Goal: Transaction & Acquisition: Purchase product/service

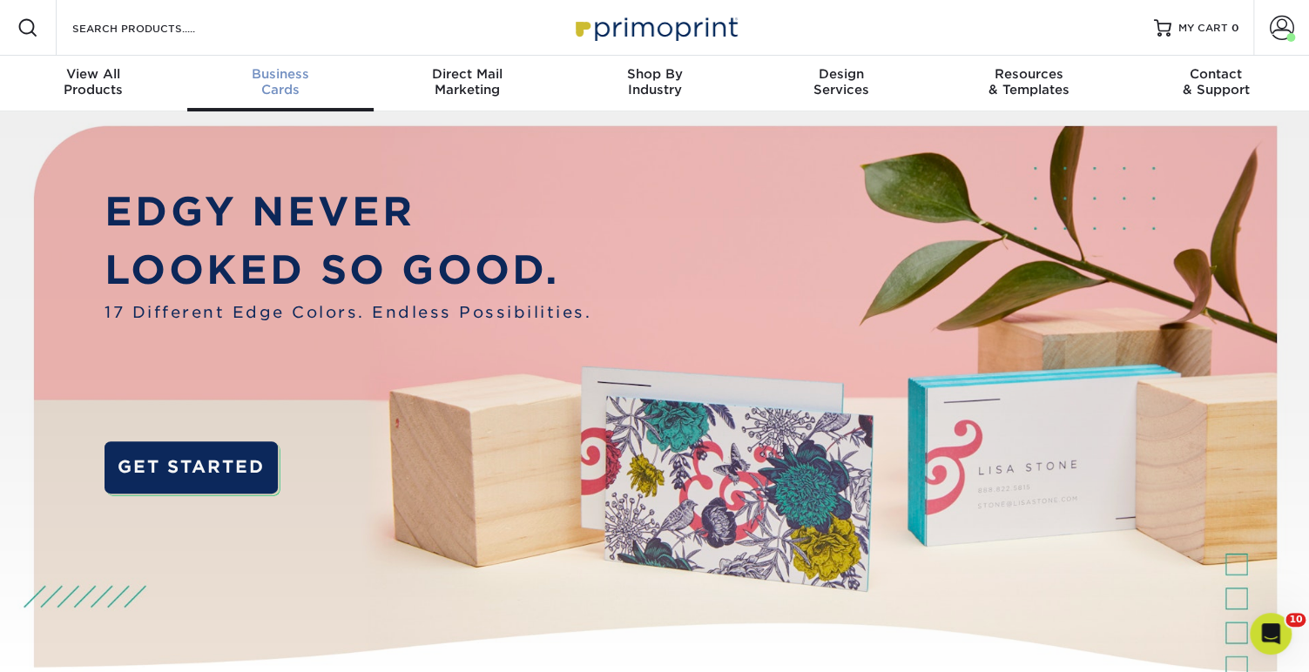
click at [275, 76] on span "Business" at bounding box center [280, 74] width 187 height 16
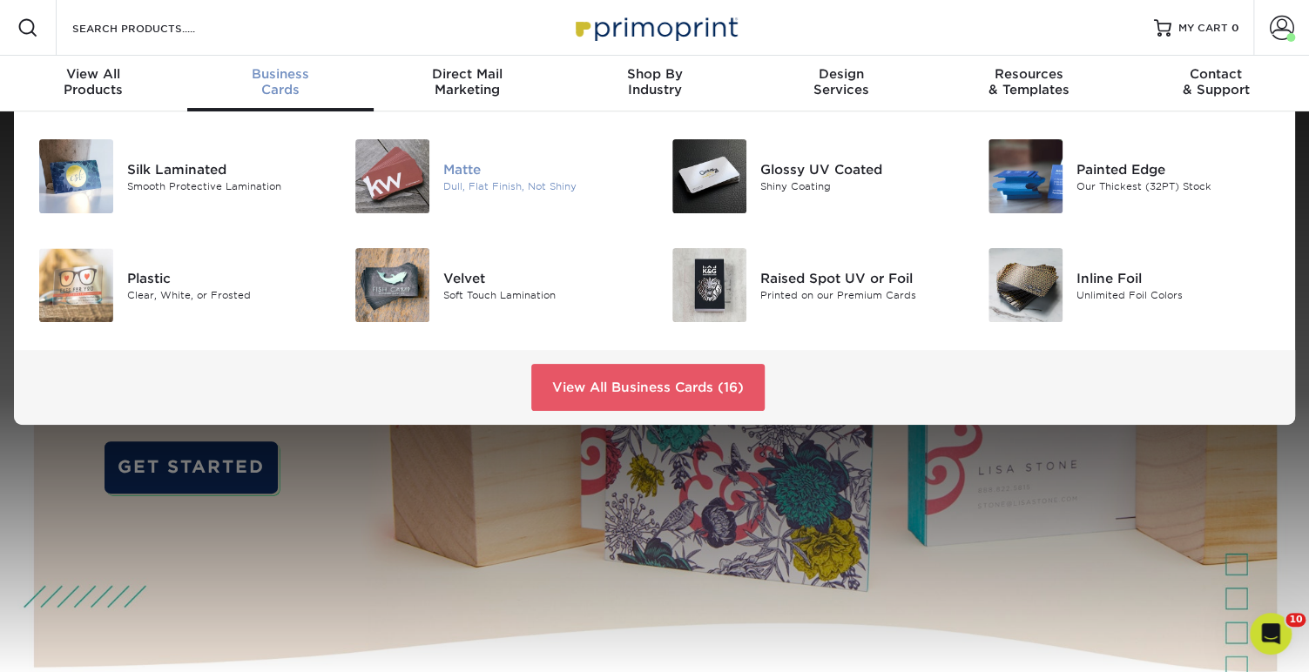
click at [478, 177] on div "Matte" at bounding box center [542, 168] width 198 height 19
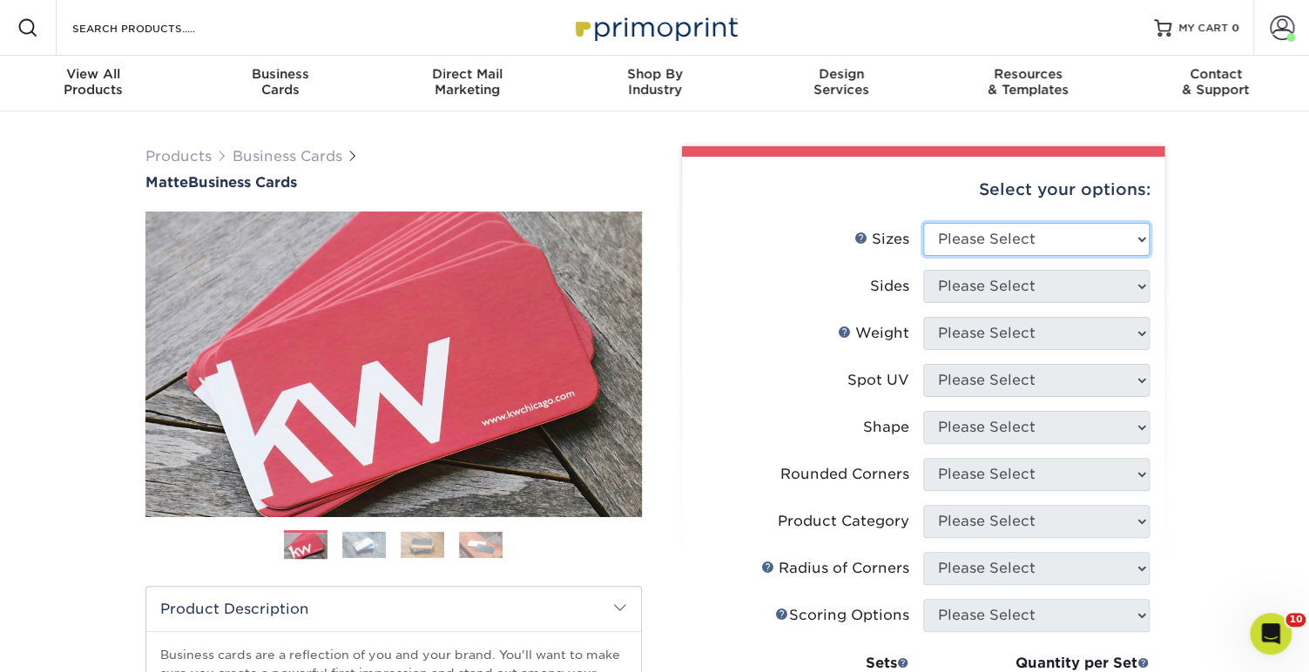
select select "2.00x3.50"
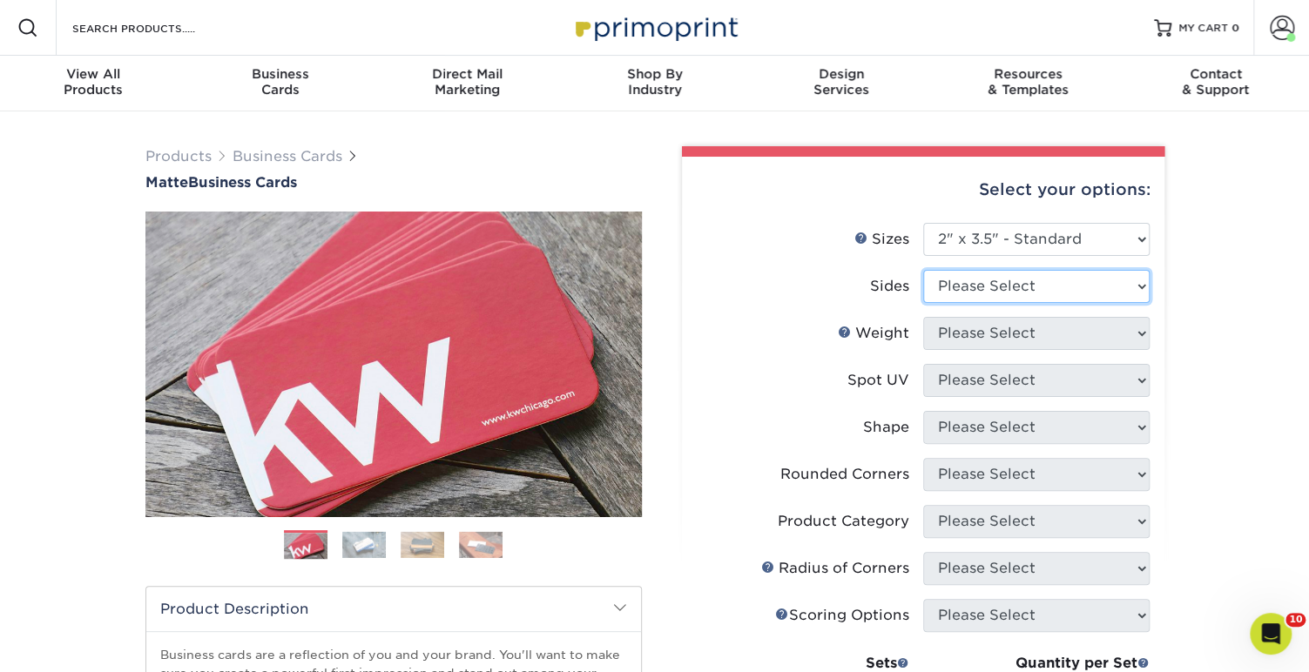
select select "13abbda7-1d64-4f25-8bb2-c179b224825d"
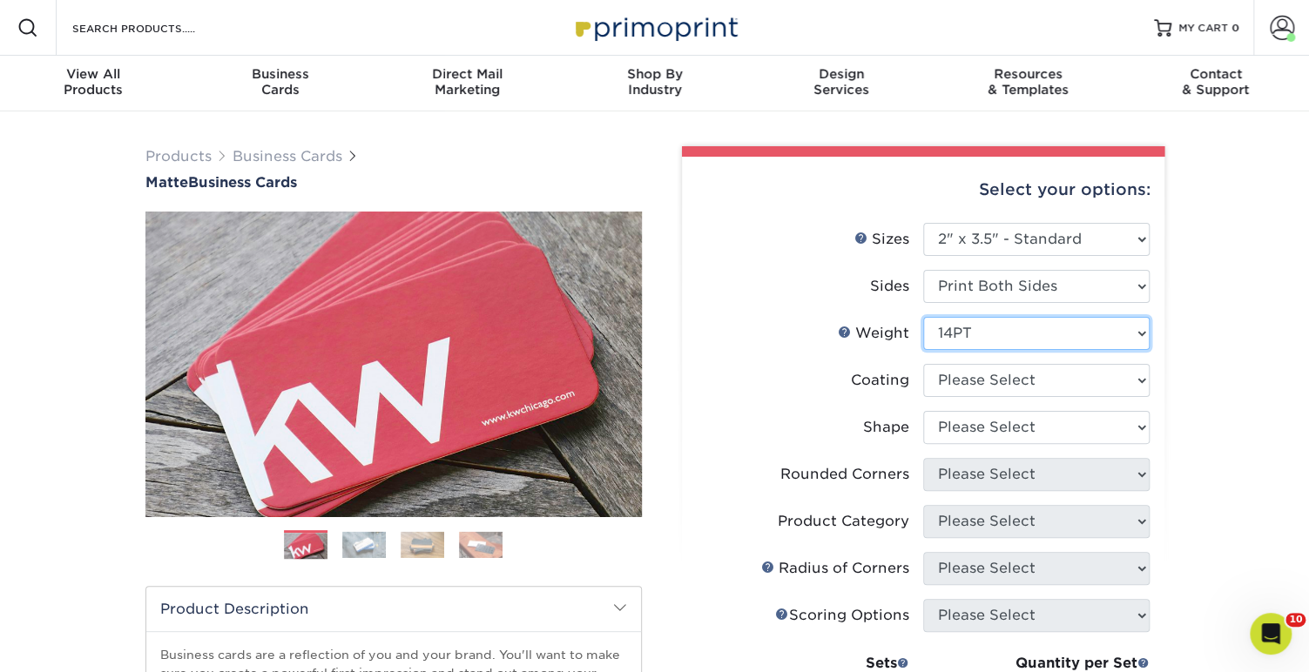
scroll to position [3, 0]
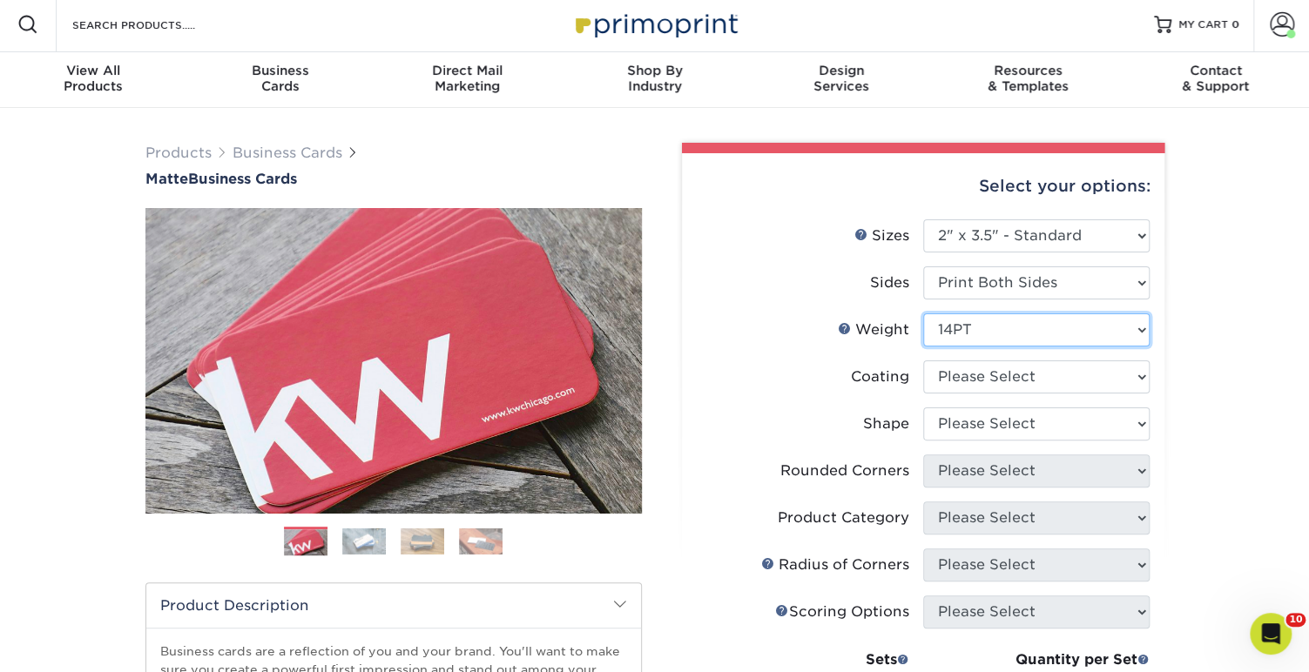
select select "16PT"
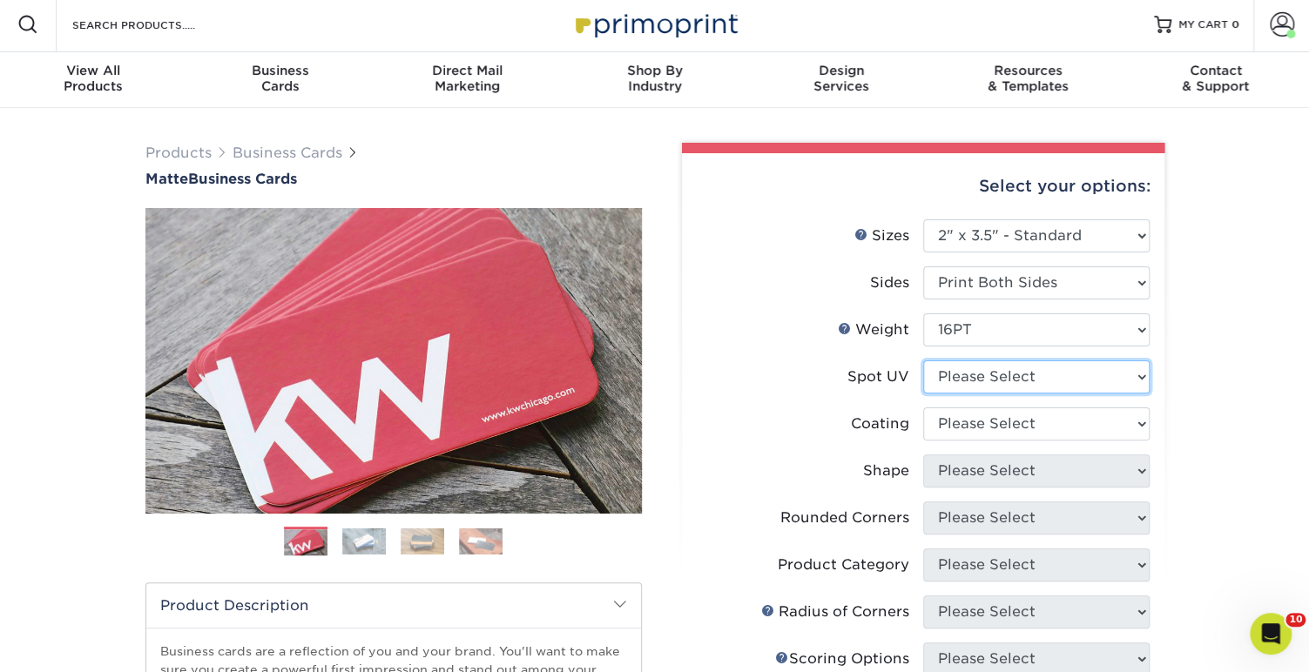
select select "3"
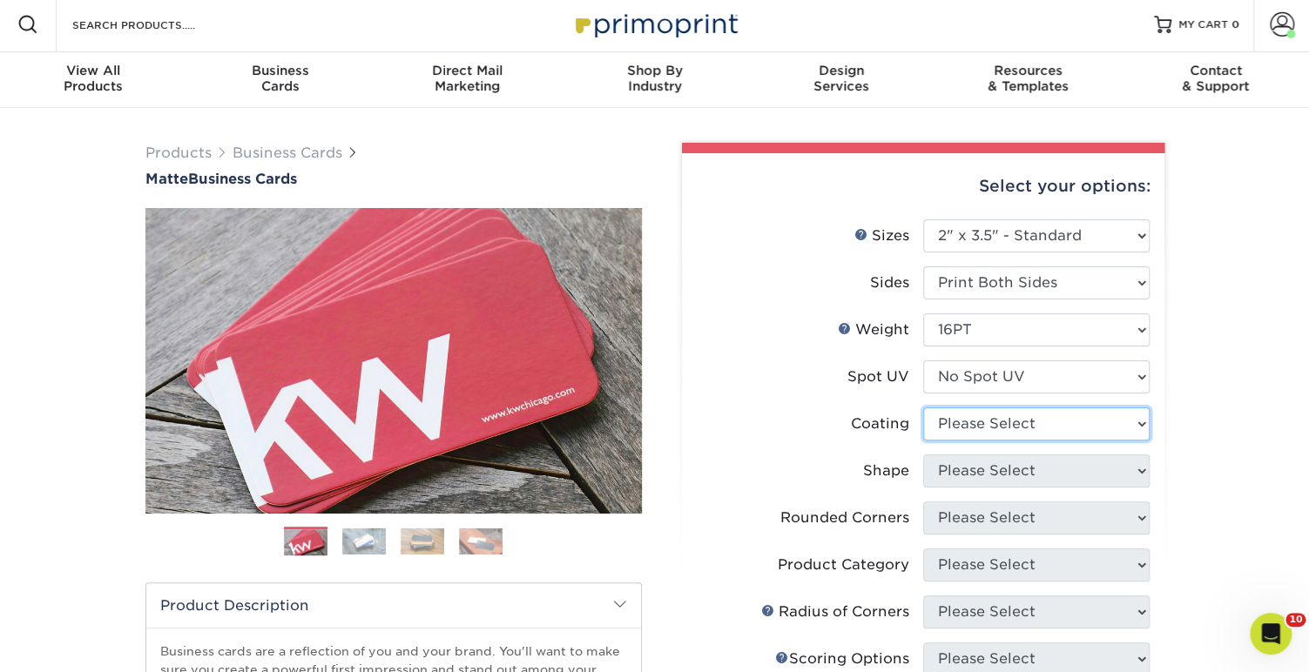
select select "121bb7b5-3b4d-429f-bd8d-bbf80e953313"
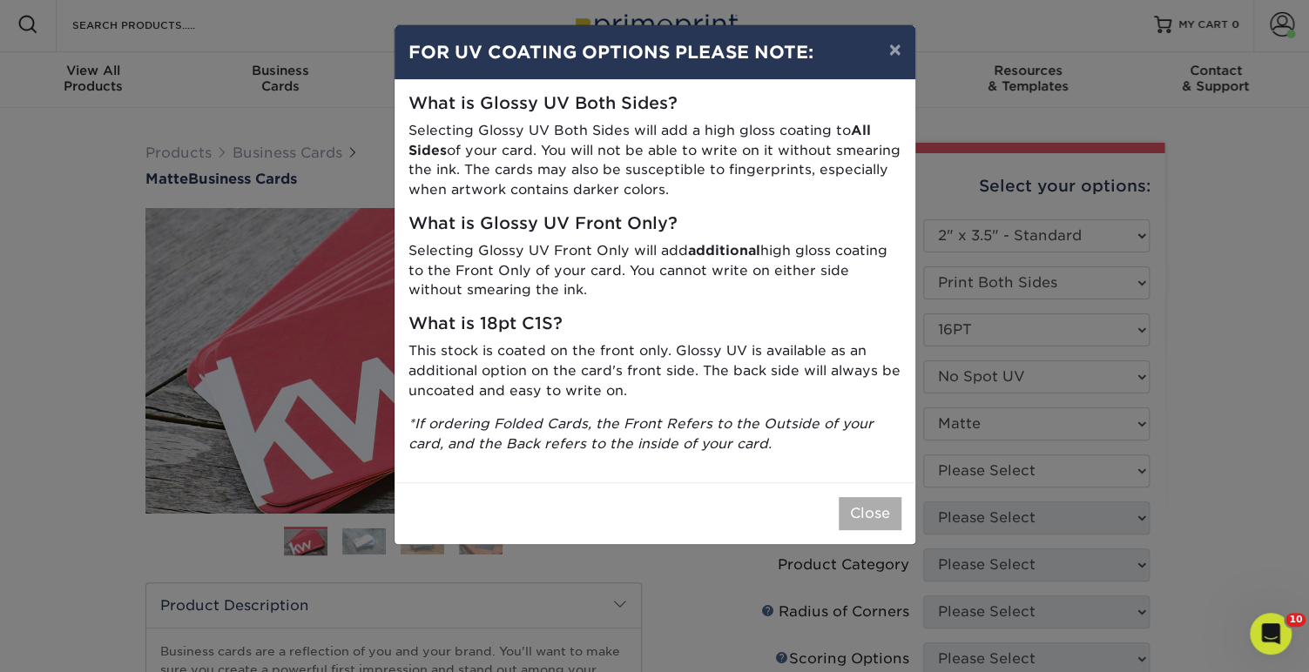
click at [865, 504] on button "Close" at bounding box center [870, 513] width 63 height 33
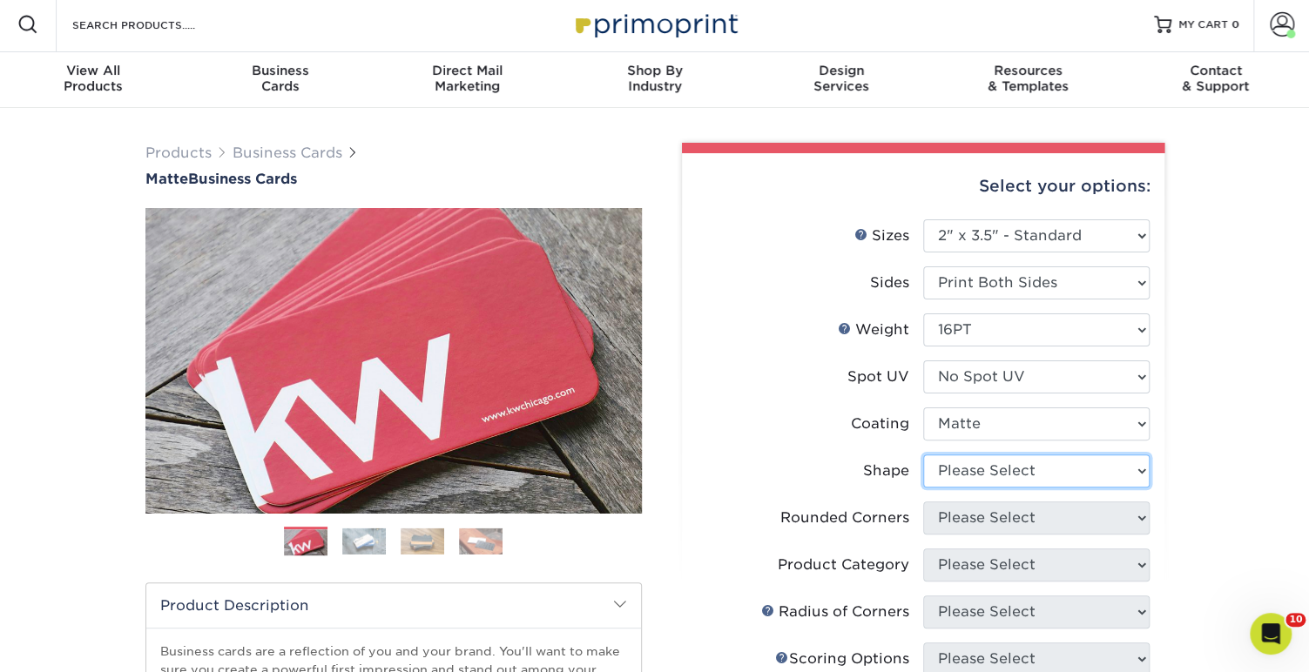
select select "standard"
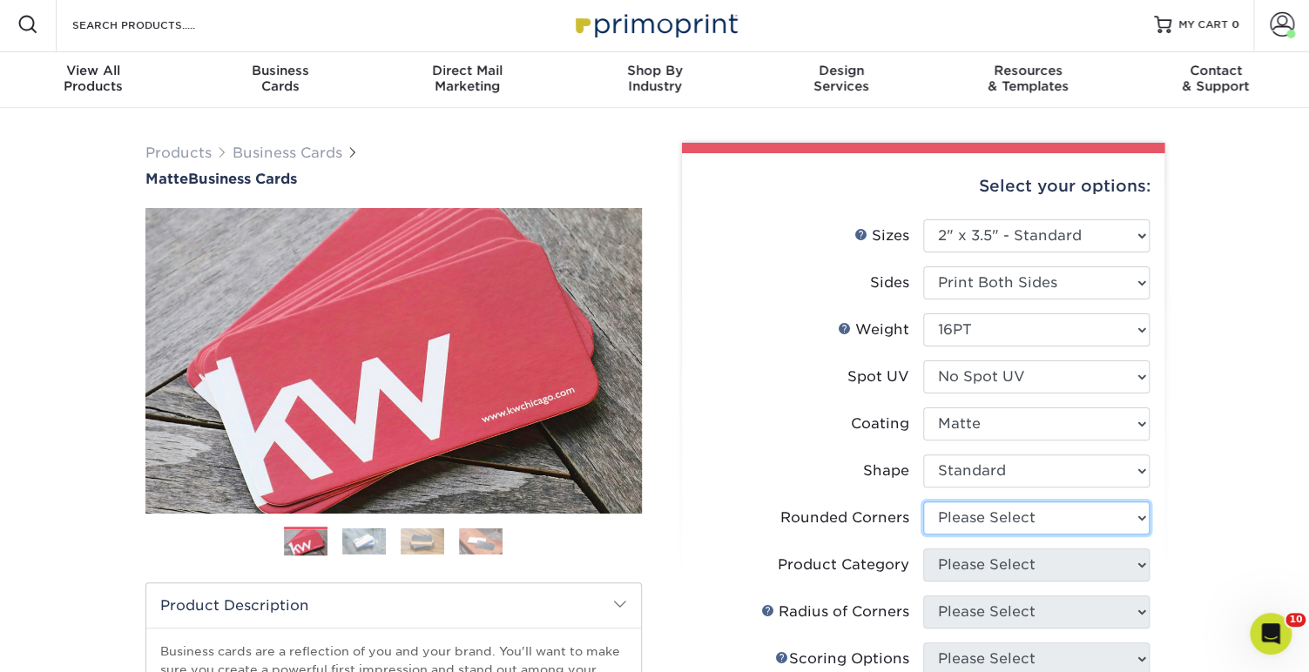
select select "0"
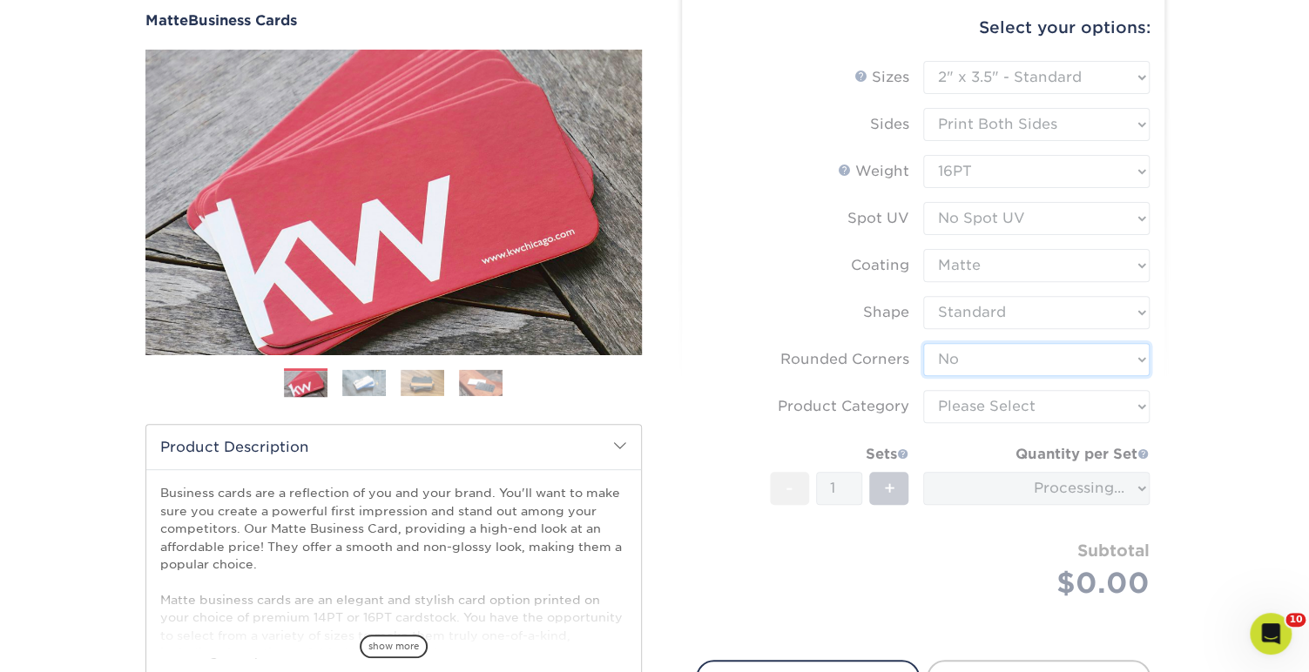
scroll to position [179, 0]
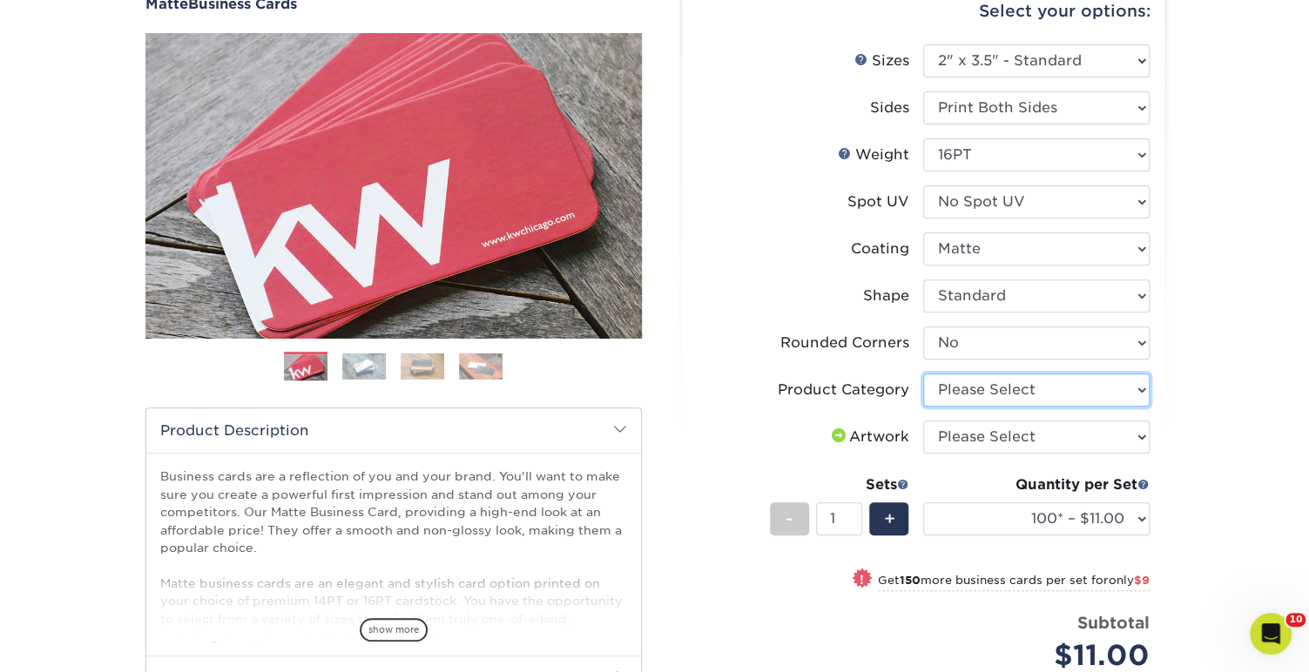
select select "3b5148f1-0588-4f88-a218-97bcfdce65c1"
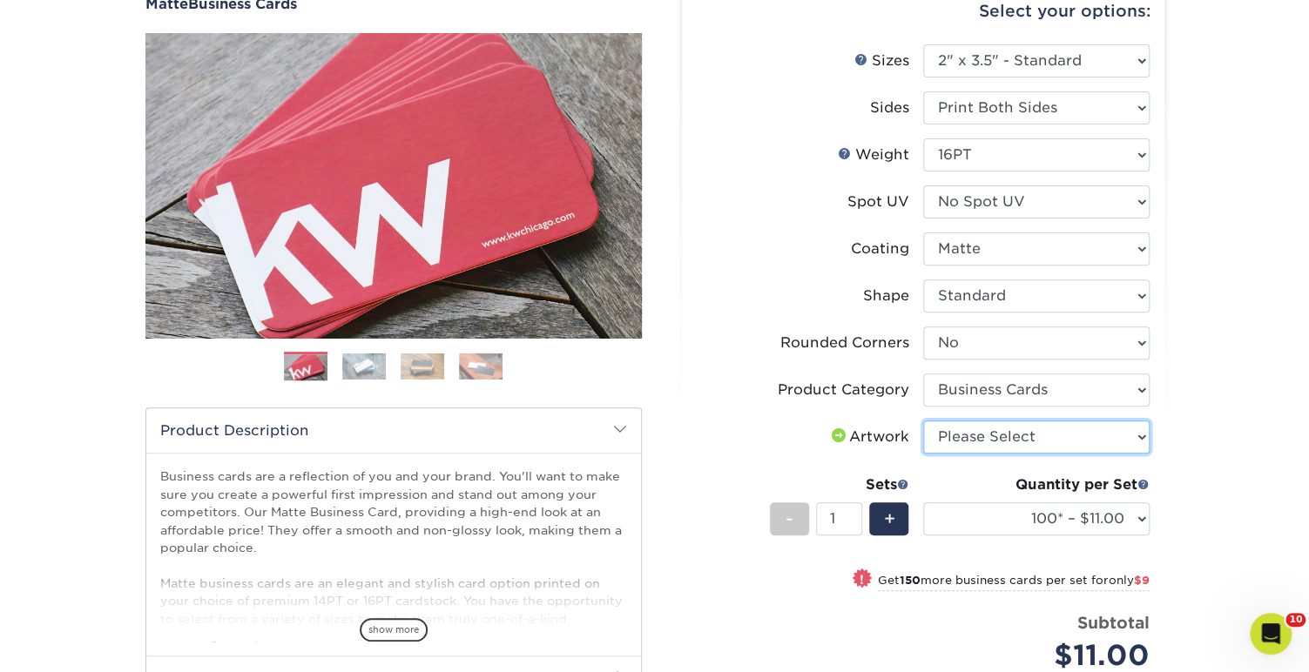
select select "upload"
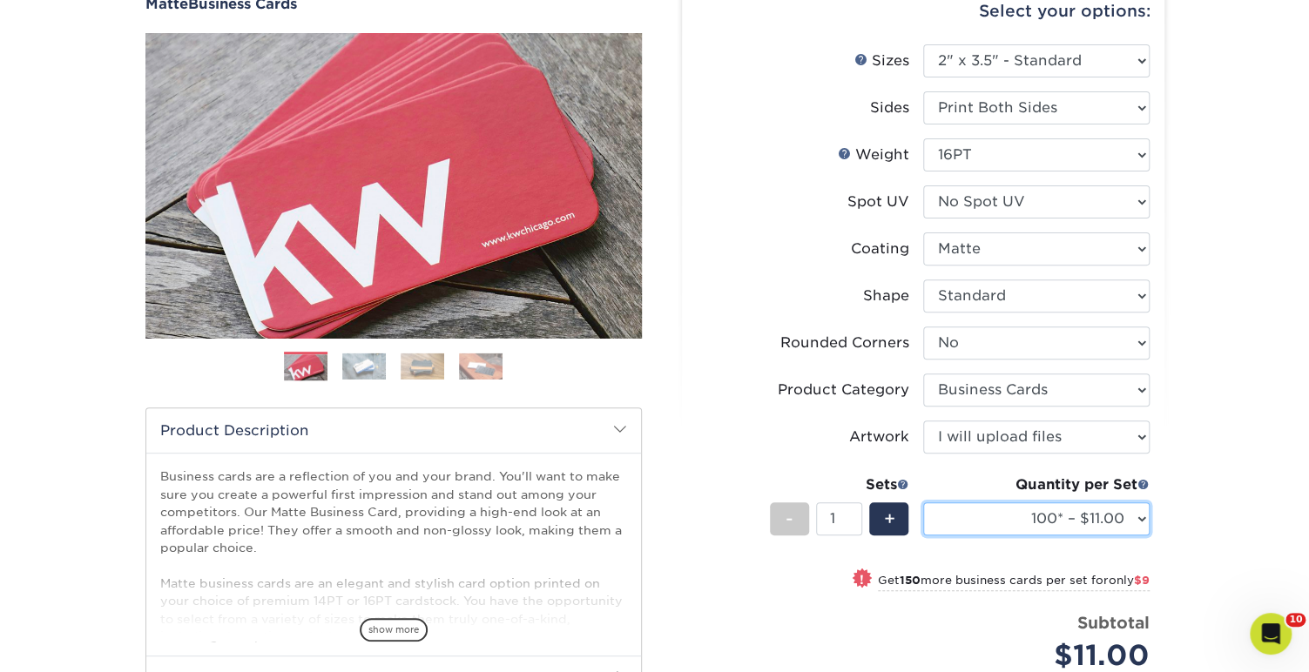
select select "1000 – $49.00"
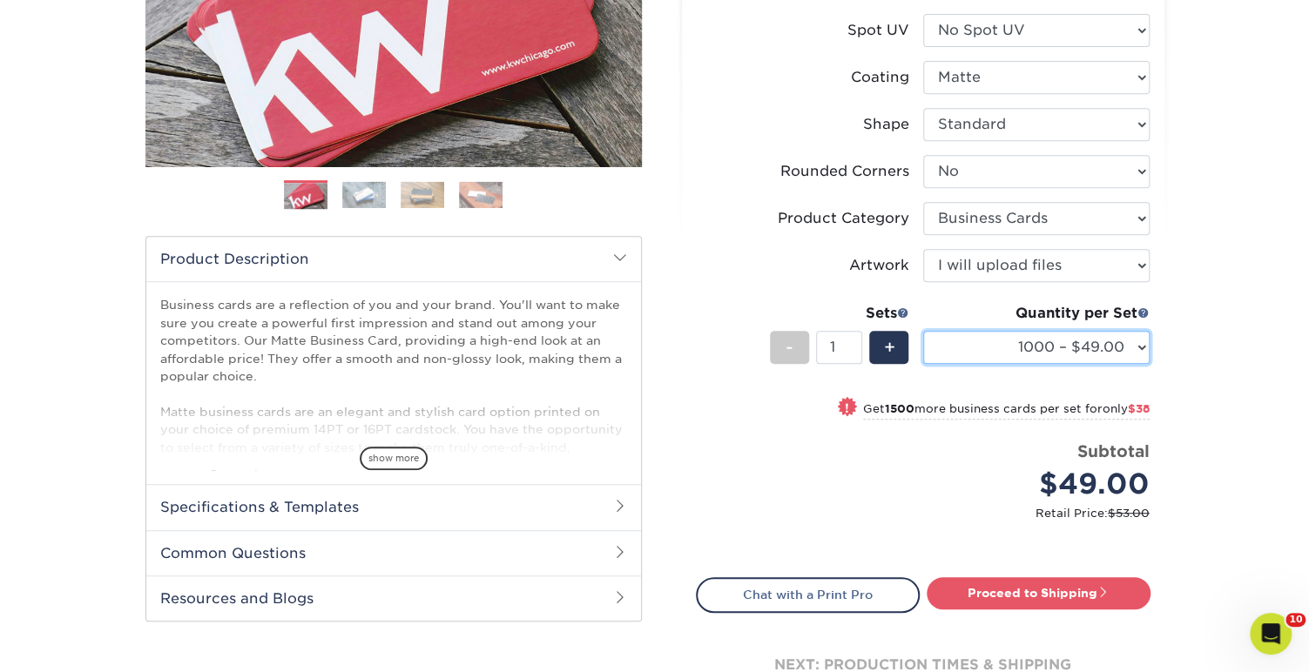
scroll to position [354, 0]
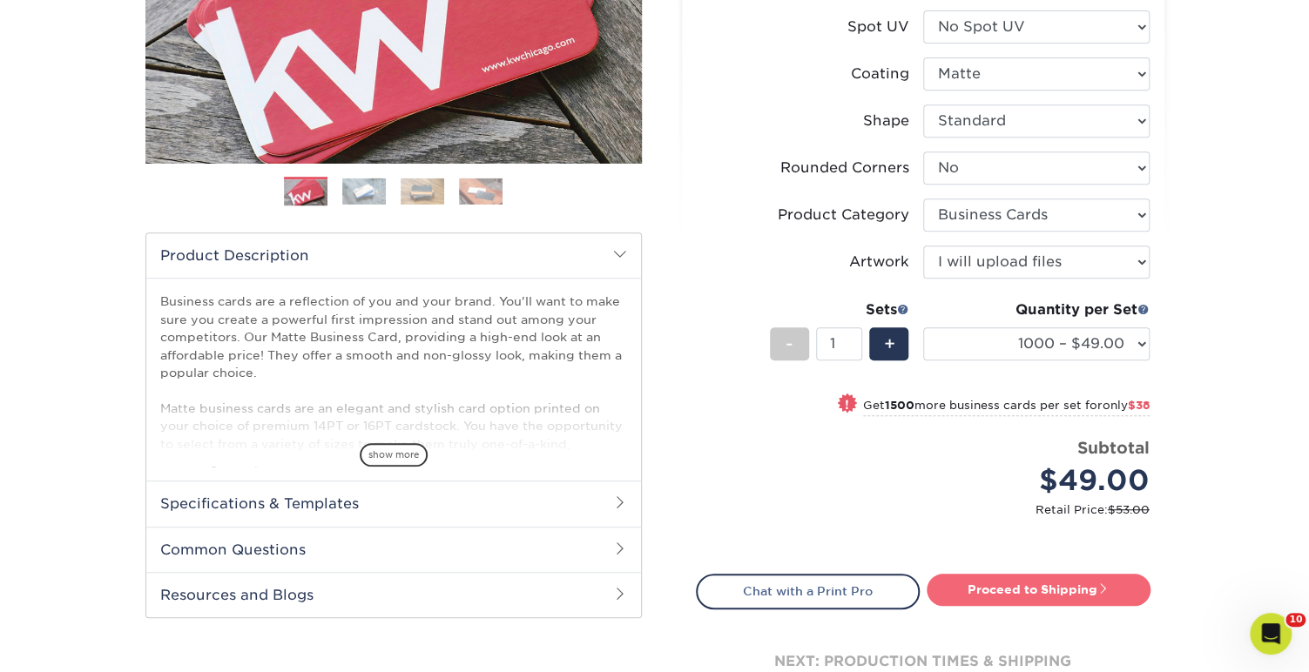
click at [1092, 580] on link "Proceed to Shipping" at bounding box center [1039, 589] width 224 height 31
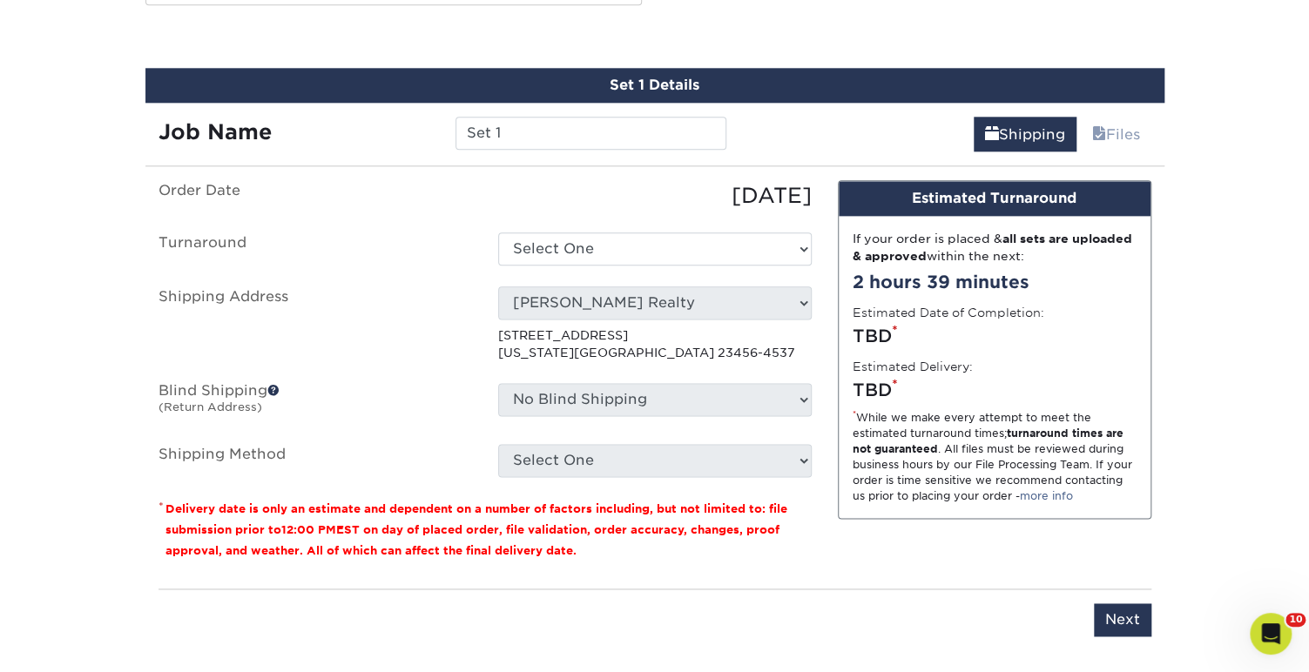
scroll to position [969, 0]
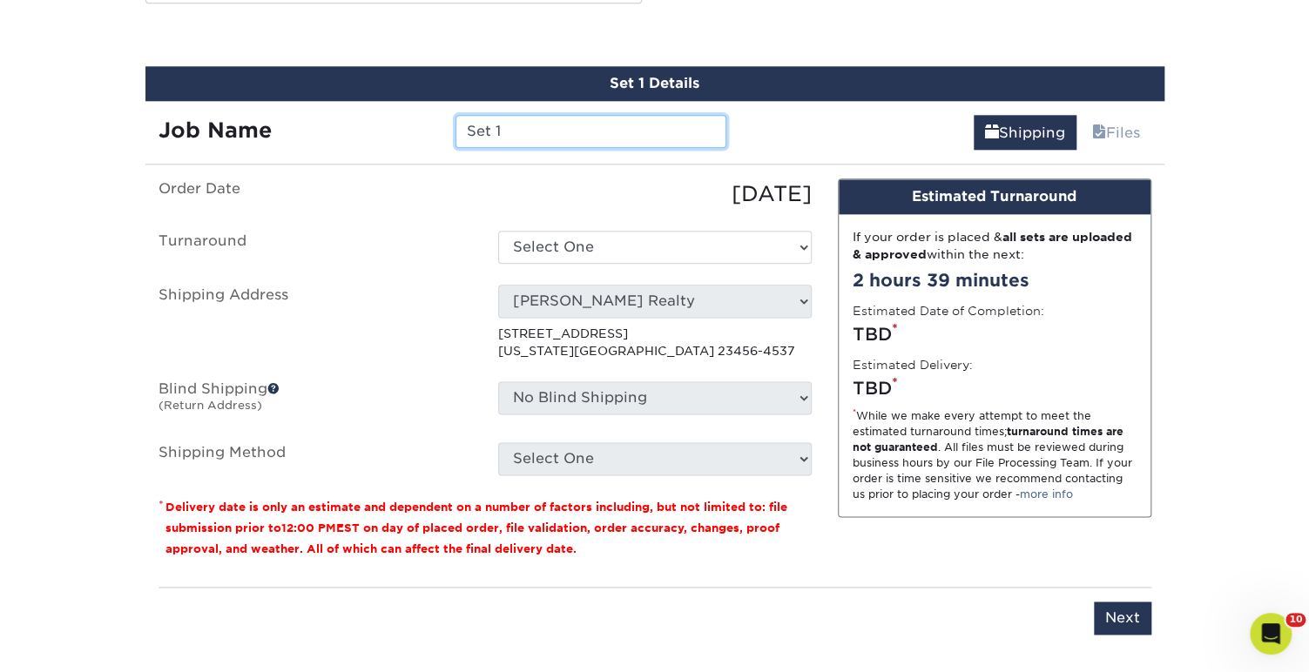
drag, startPoint x: 592, startPoint y: 133, endPoint x: 369, endPoint y: 116, distance: 223.7
click at [373, 117] on div "Job Name Set 1" at bounding box center [442, 131] width 595 height 33
type input "JOHN"
type input "[PERSON_NAME]"
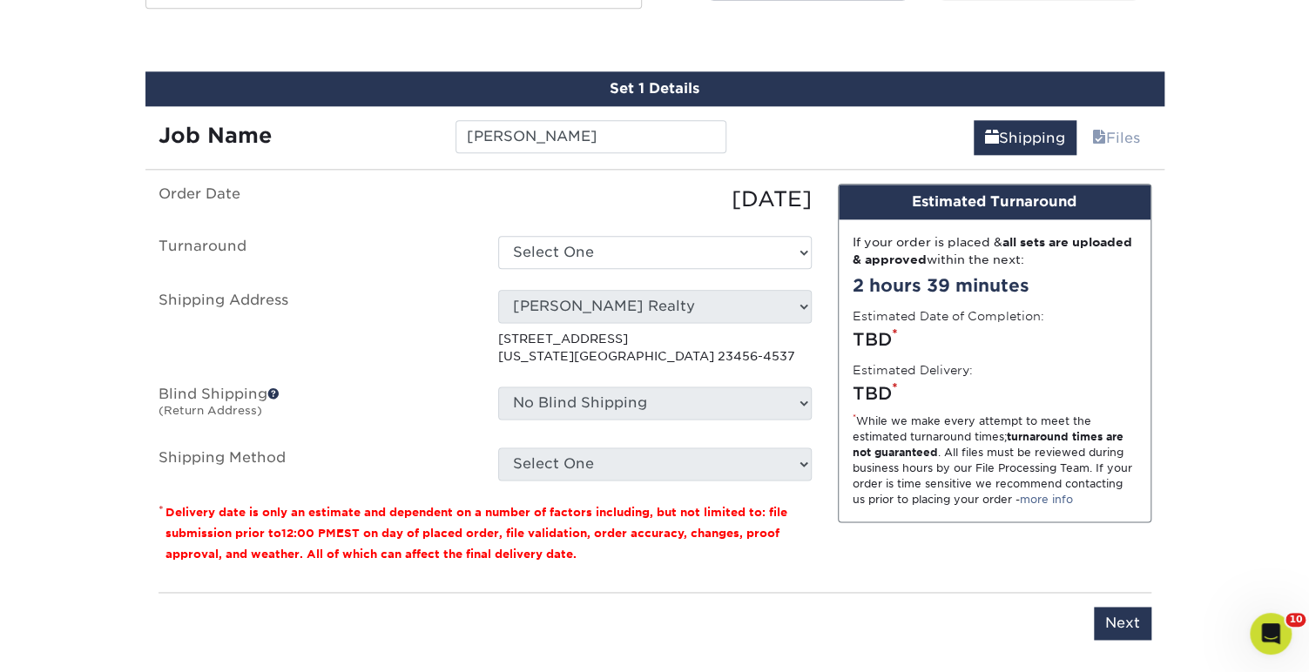
scroll to position [959, 0]
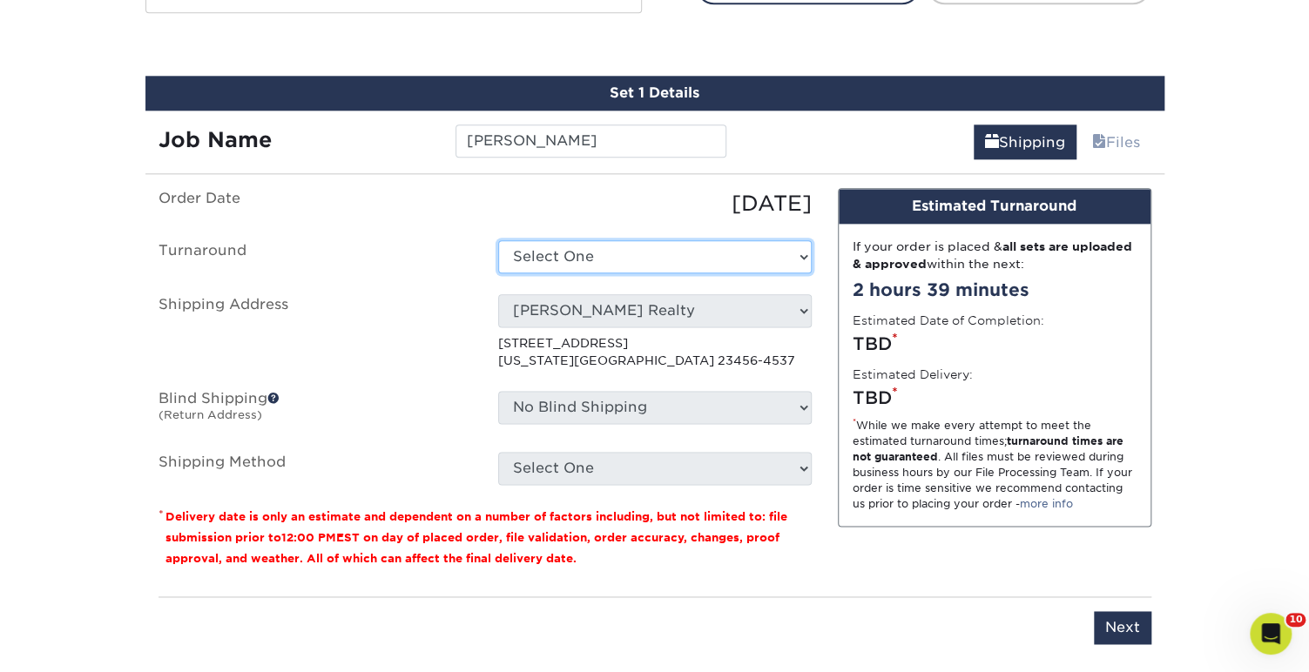
select select "2167d3a5-02fc-4384-86ce-e339e30b5e03"
drag, startPoint x: 765, startPoint y: 253, endPoint x: 799, endPoint y: 307, distance: 63.8
click at [799, 307] on select "Select One JENNY JH Creative JH Creative JIM DORMAN MESSERMSITH MESSERMSITH Sie…" at bounding box center [655, 310] width 314 height 33
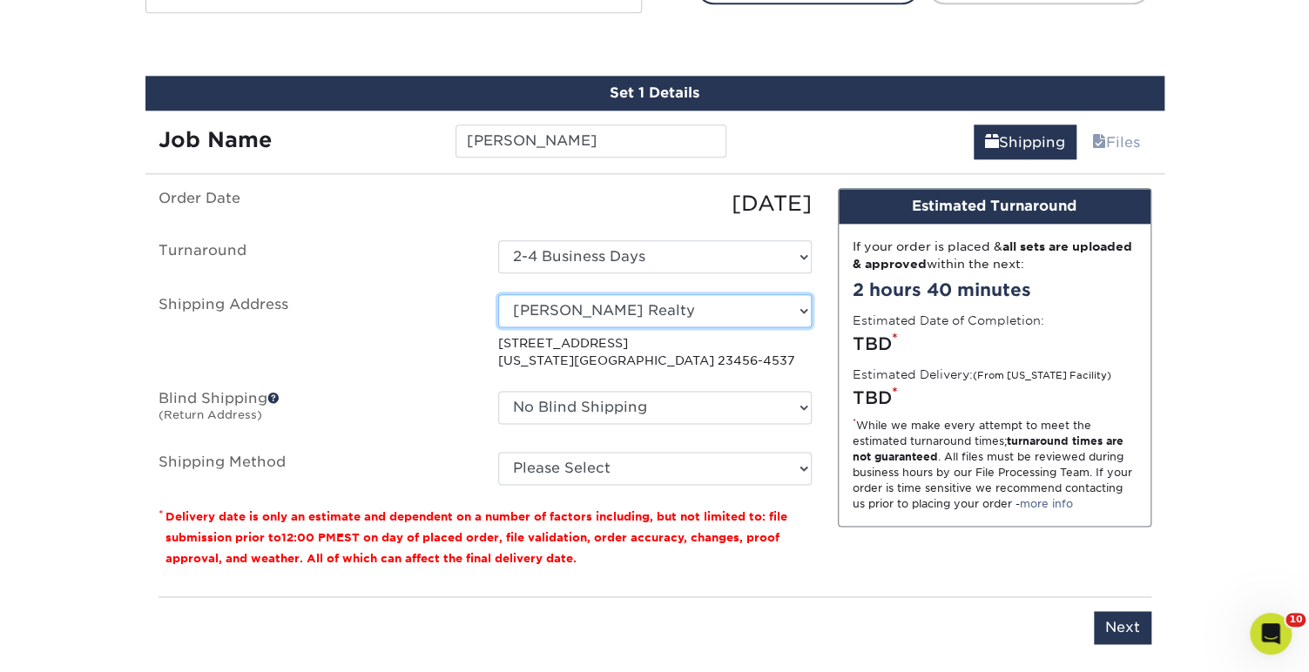
select select "280535"
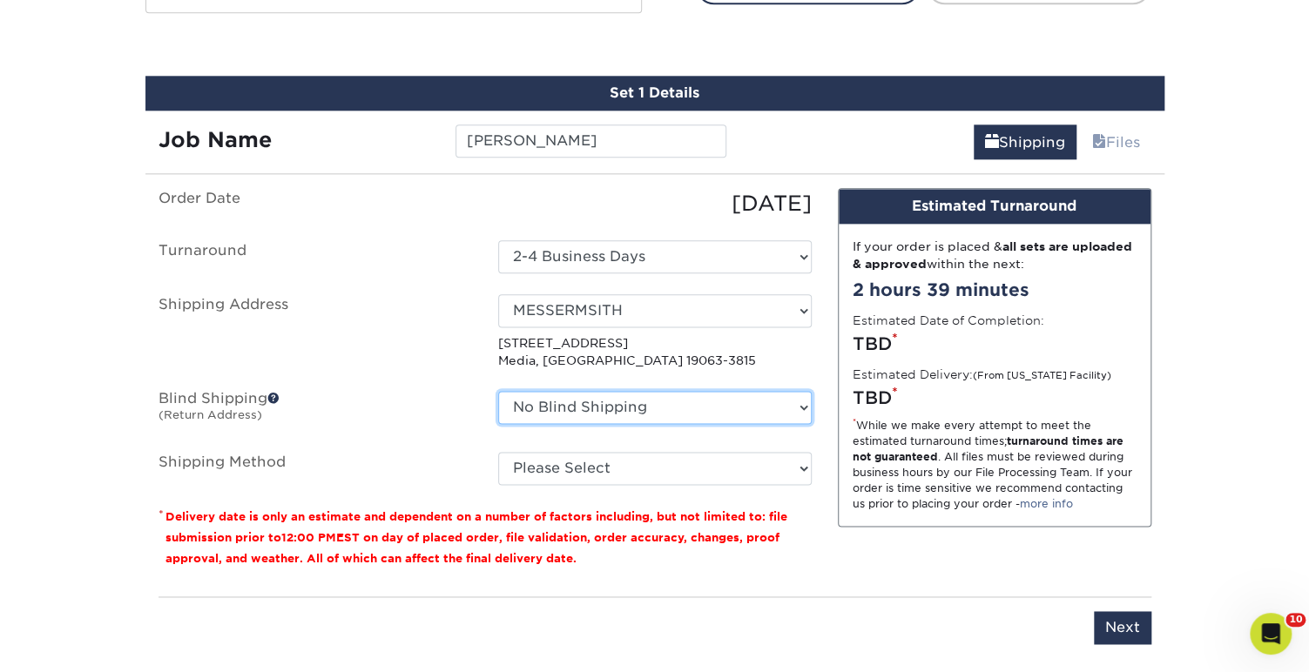
select select "239116"
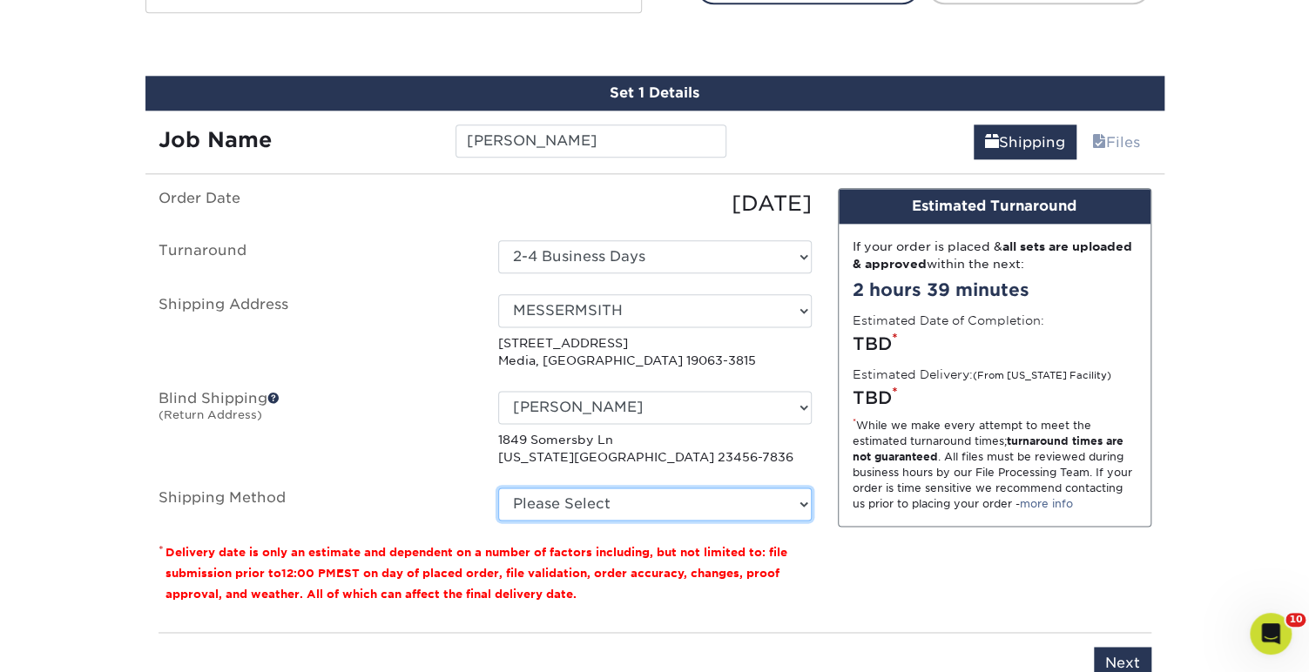
select select "03"
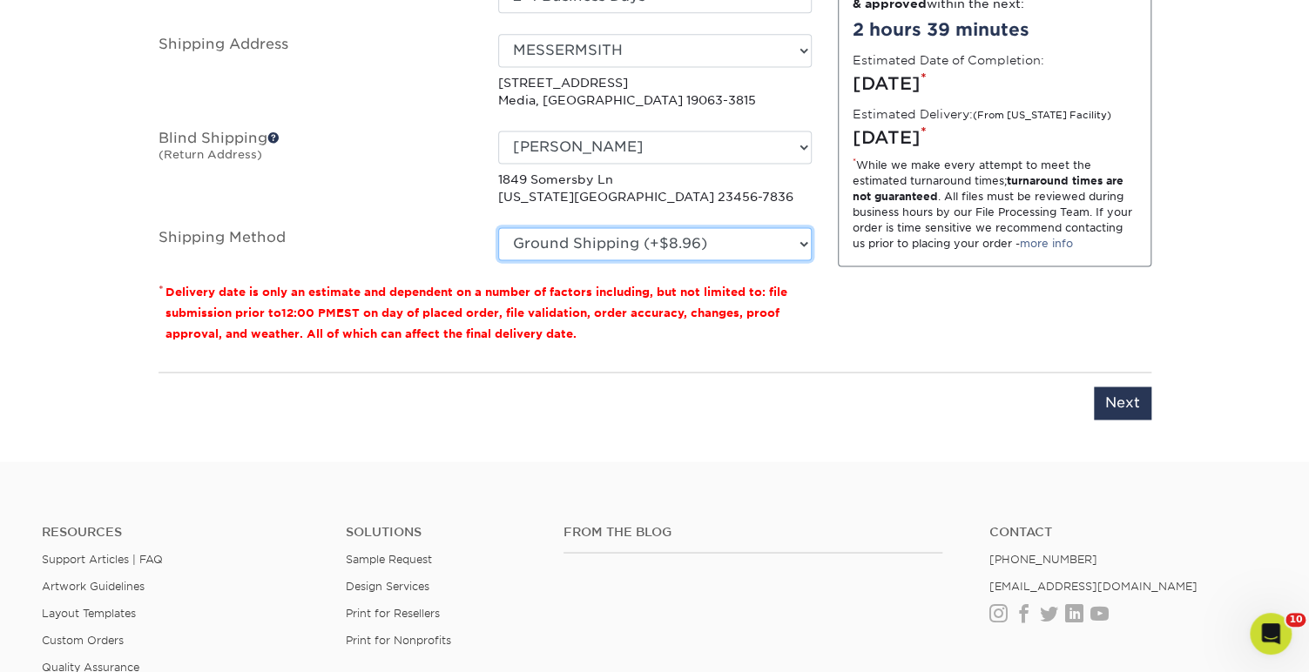
scroll to position [1222, 0]
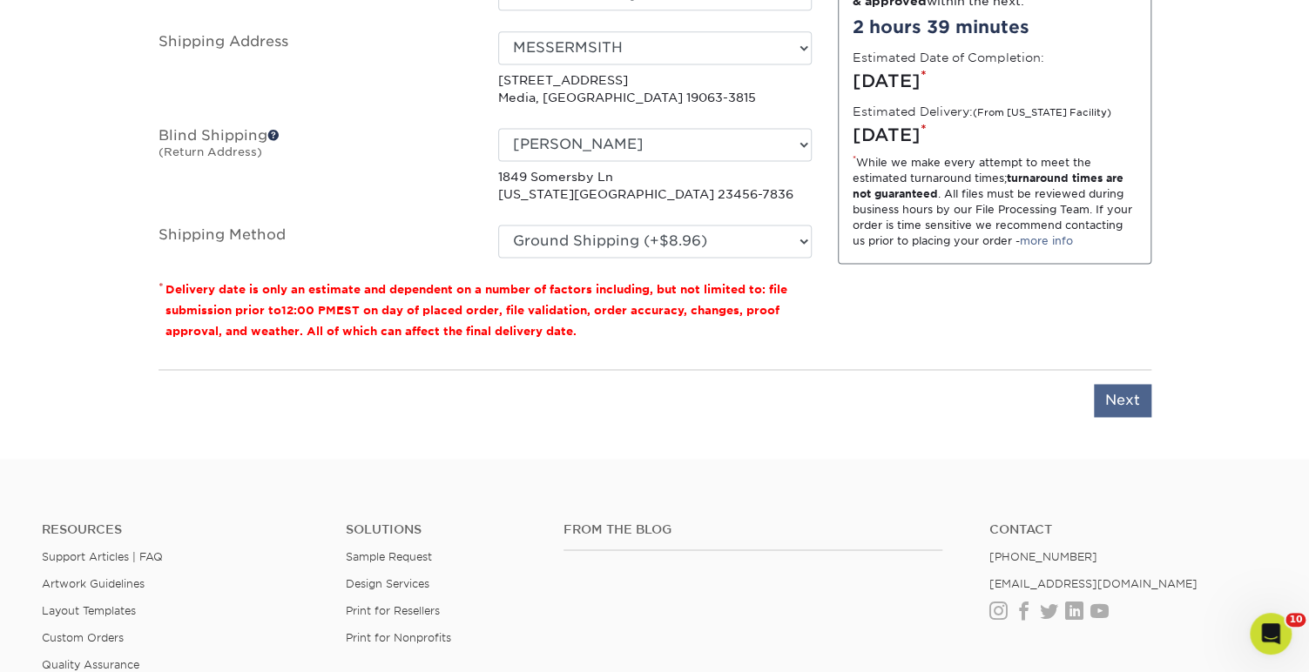
click at [1125, 388] on input "Next" at bounding box center [1122, 400] width 57 height 33
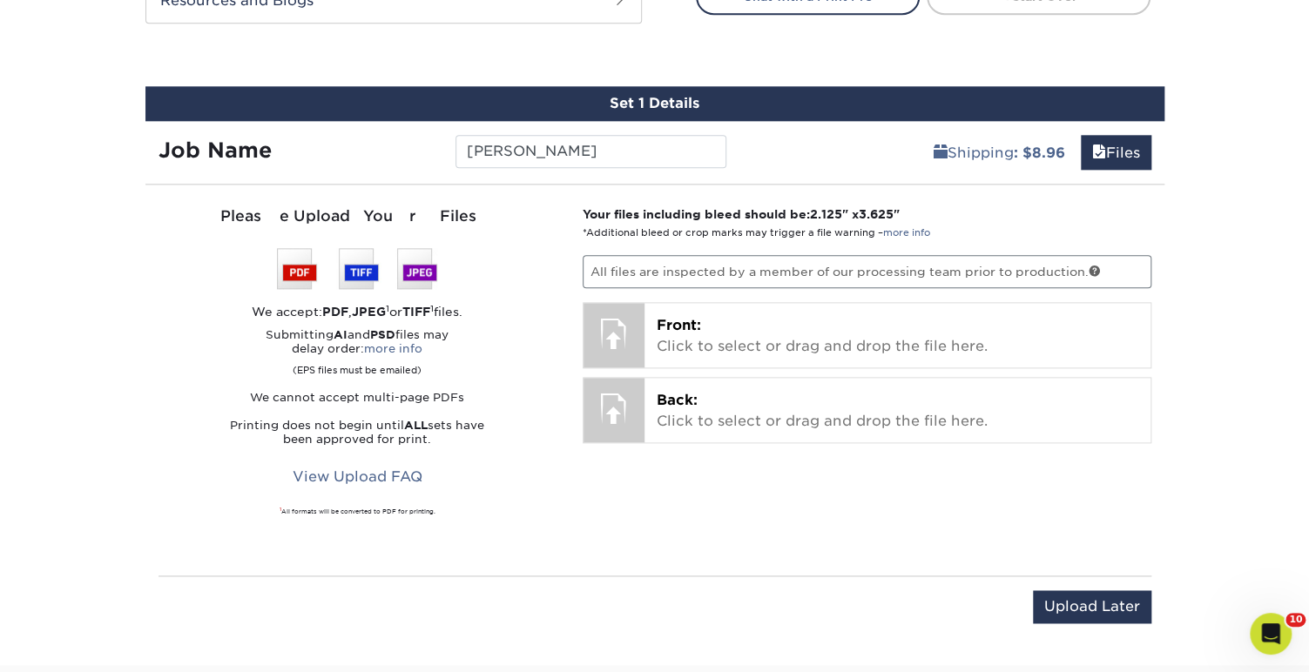
scroll to position [922, 0]
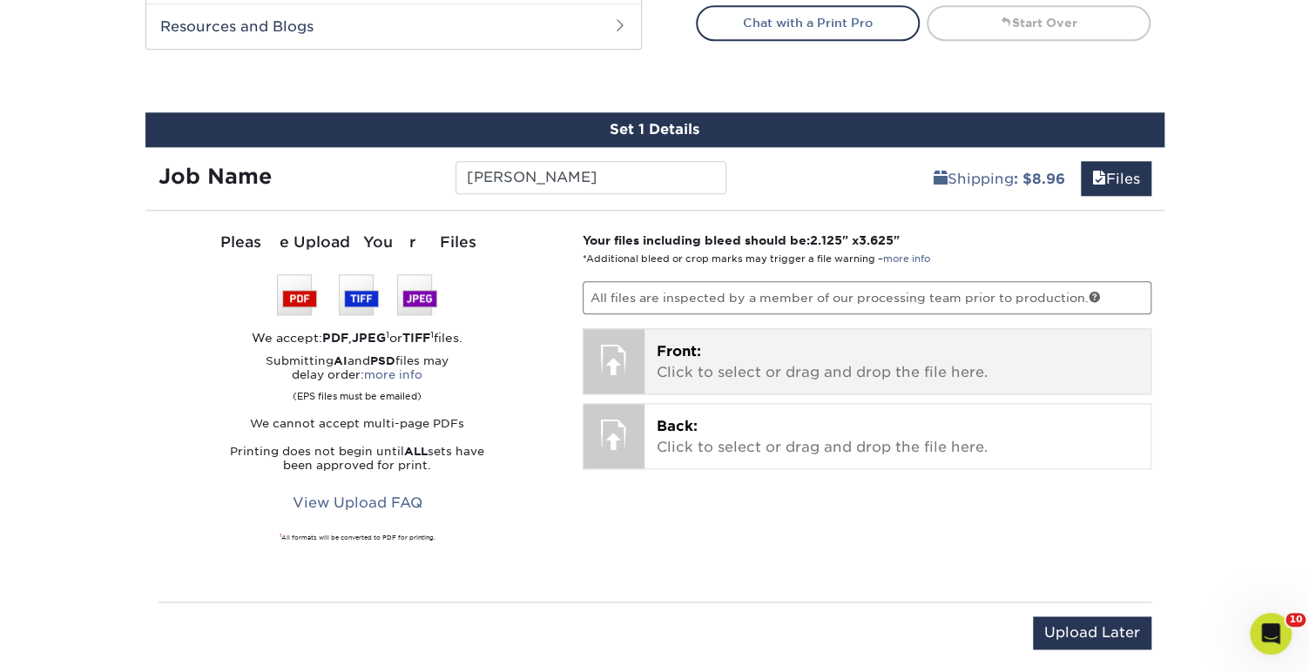
click at [879, 358] on p "Front: Click to select or drag and drop the file here." at bounding box center [898, 362] width 482 height 42
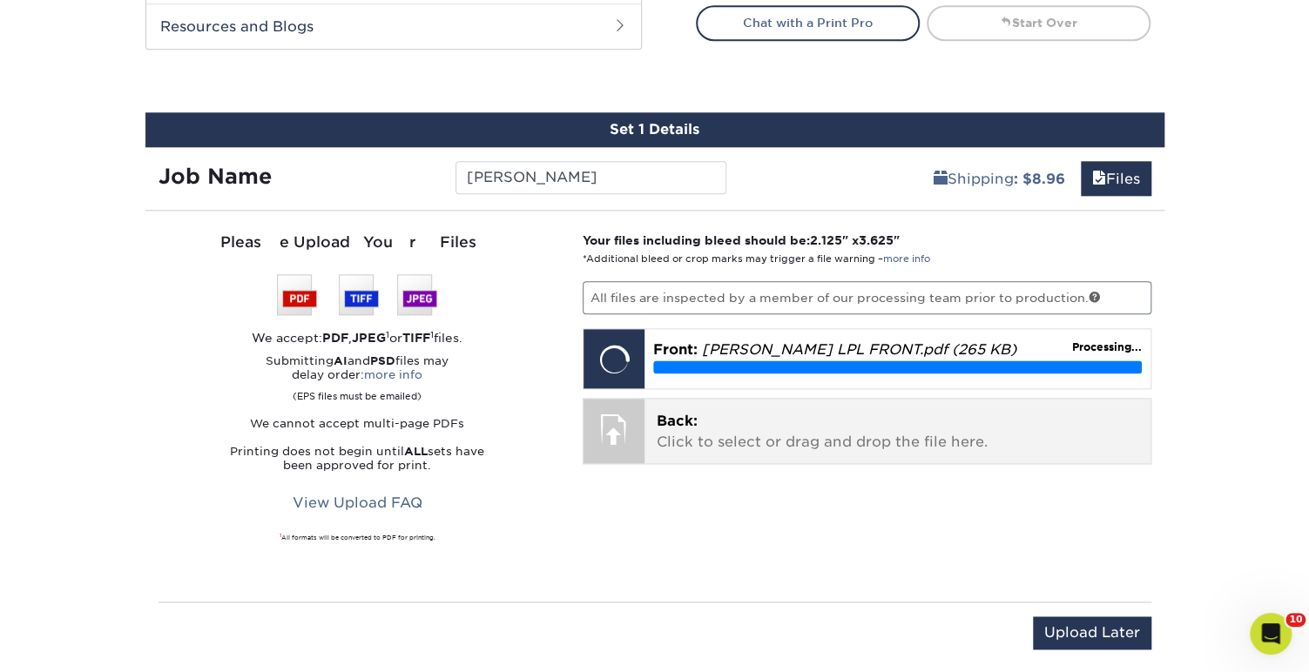
click at [992, 416] on p "Back: Click to select or drag and drop the file here." at bounding box center [898, 432] width 482 height 42
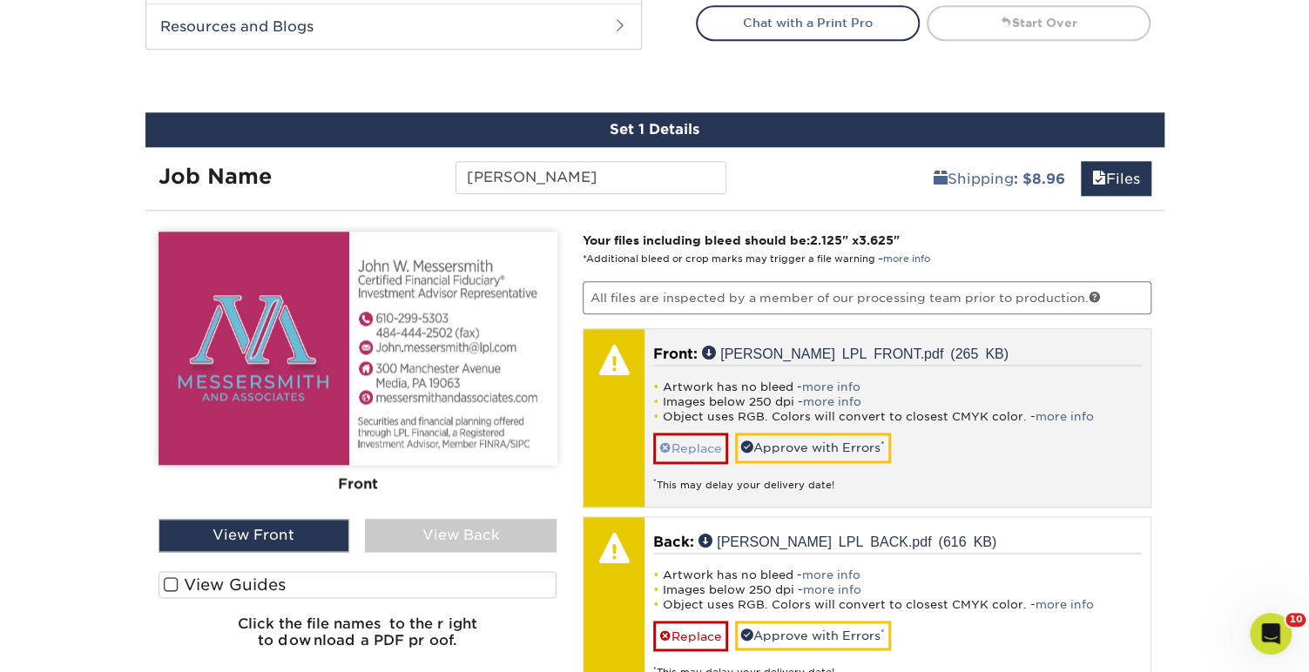
click at [703, 435] on link "Replace" at bounding box center [690, 448] width 75 height 30
click at [703, 553] on div "Artwork has no bleed - more info Images below 250 dpi - more info Object uses R…" at bounding box center [897, 616] width 489 height 127
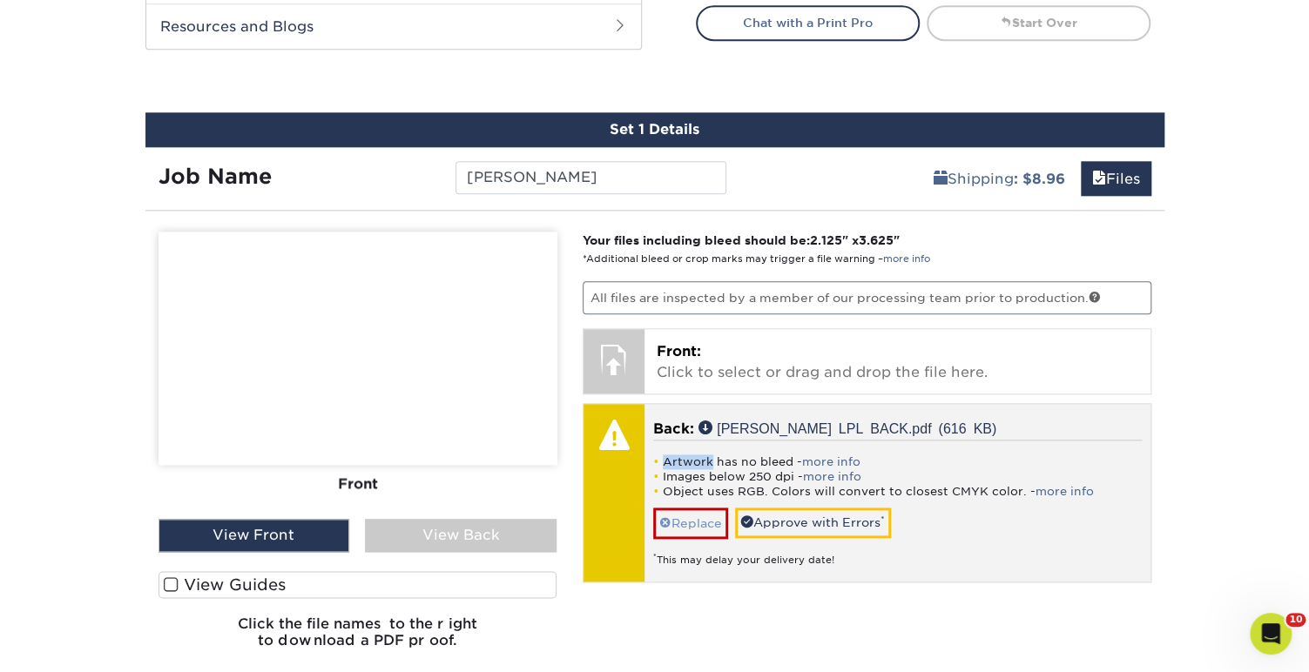
click at [704, 510] on link "Replace" at bounding box center [690, 523] width 75 height 30
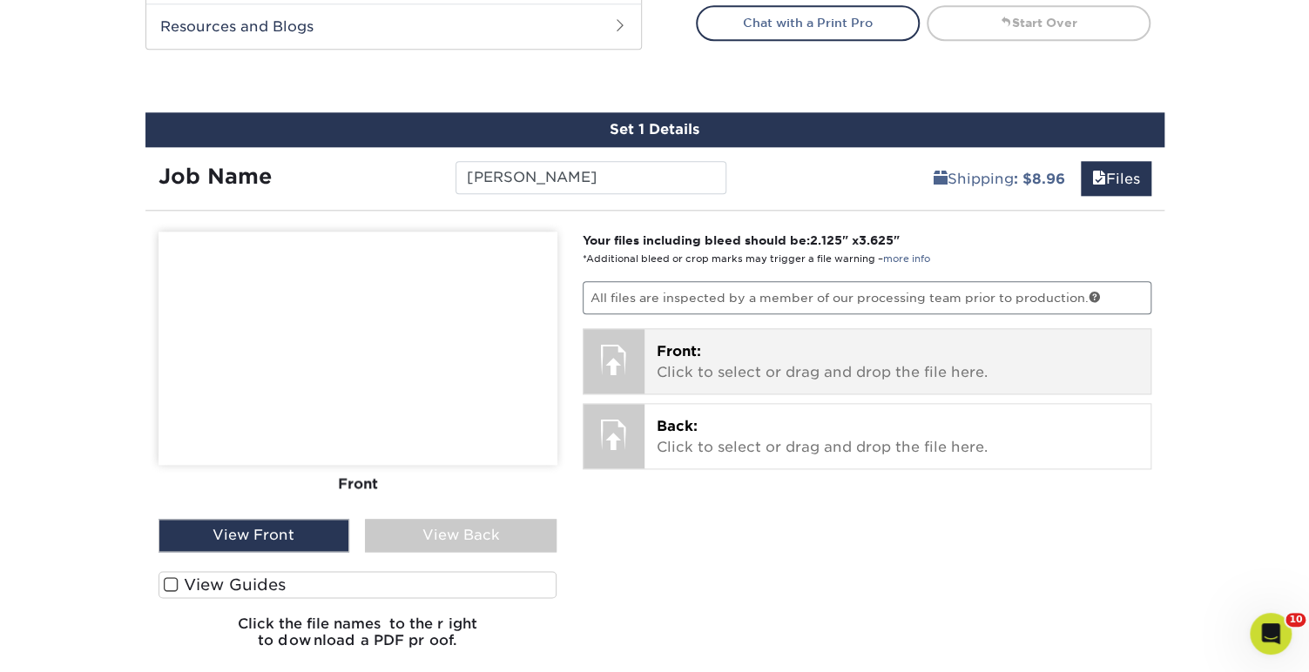
click at [721, 355] on p "Front: Click to select or drag and drop the file here." at bounding box center [898, 362] width 482 height 42
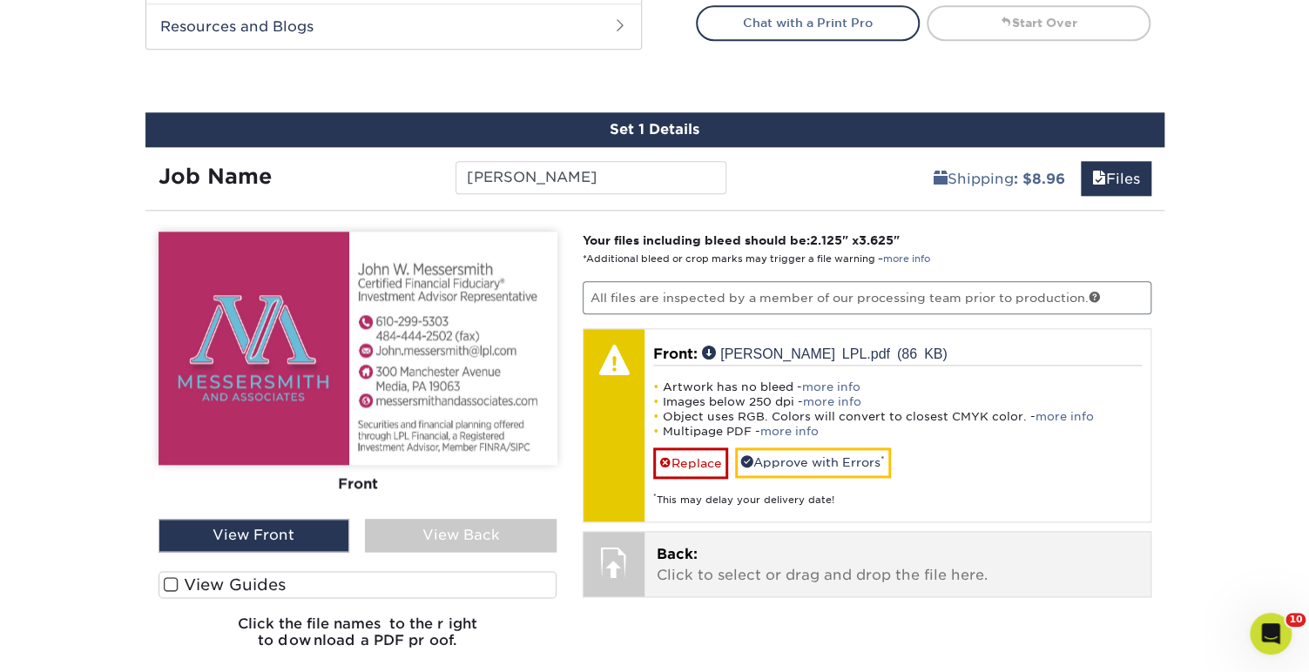
click at [1021, 409] on li "Object uses RGB. Colors will convert to closest CMYK color. - more info" at bounding box center [897, 416] width 489 height 15
click at [752, 550] on p "Back: Click to select or drag and drop the file here." at bounding box center [898, 565] width 482 height 42
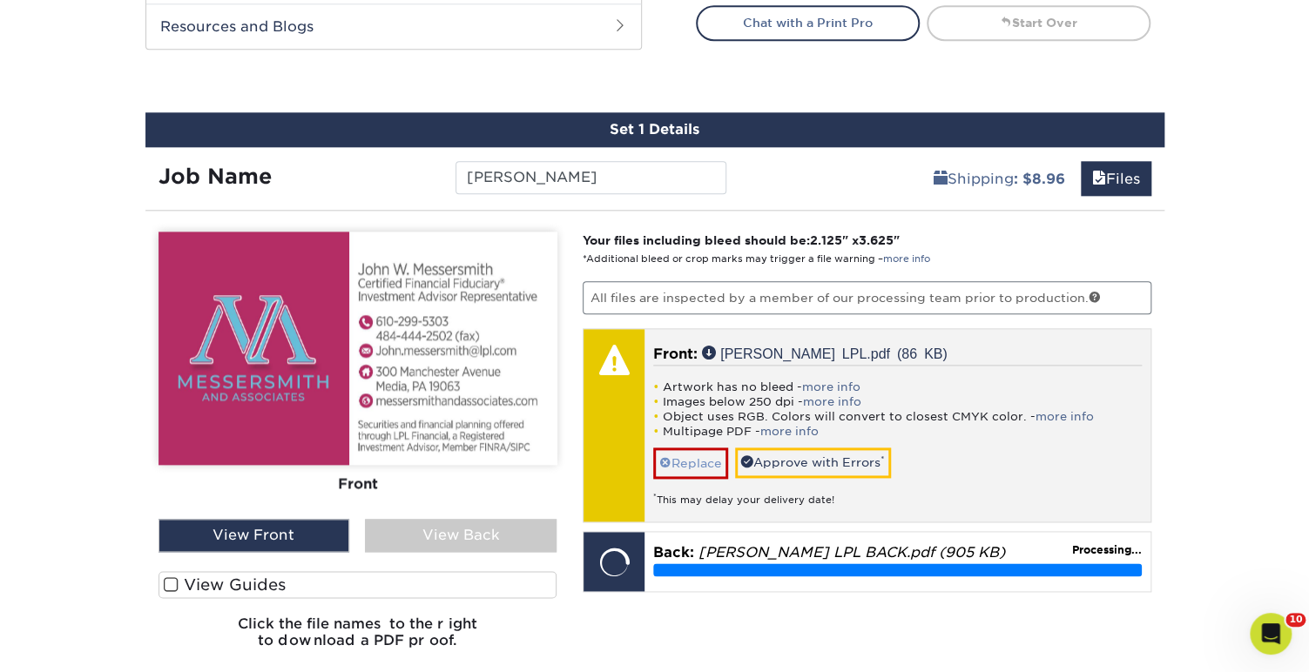
click at [692, 448] on link "Replace" at bounding box center [690, 463] width 75 height 30
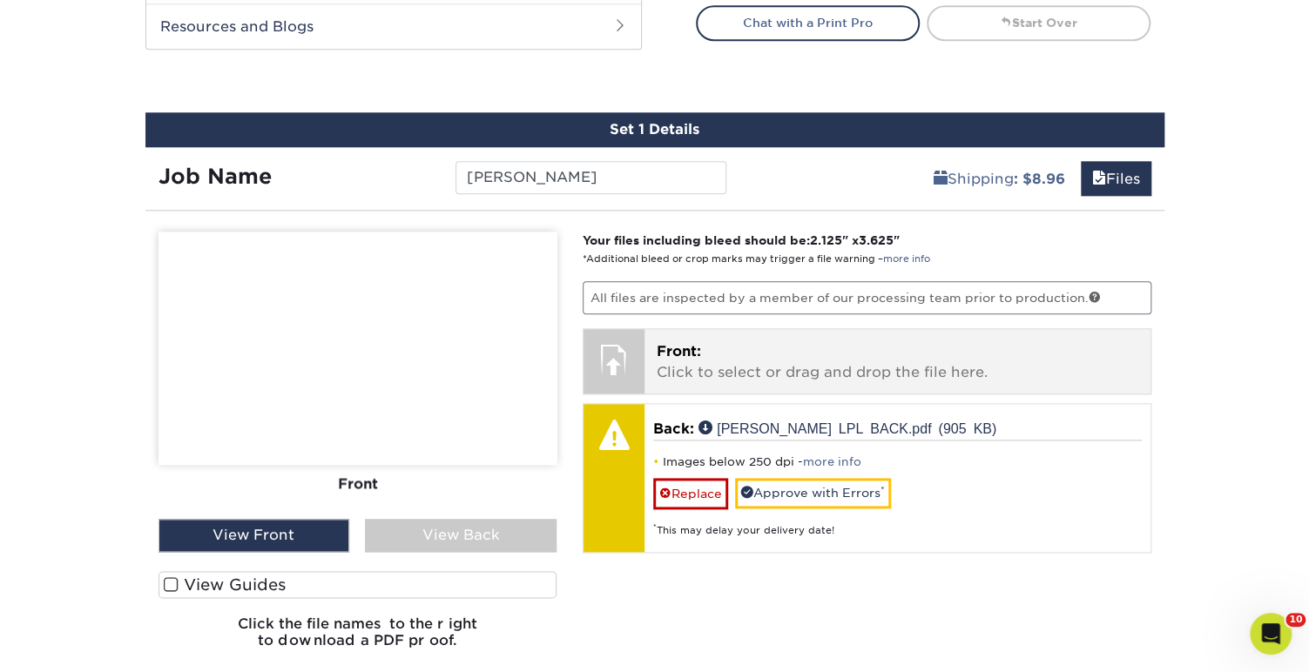
click at [774, 354] on p "Front: Click to select or drag and drop the file here." at bounding box center [898, 362] width 482 height 42
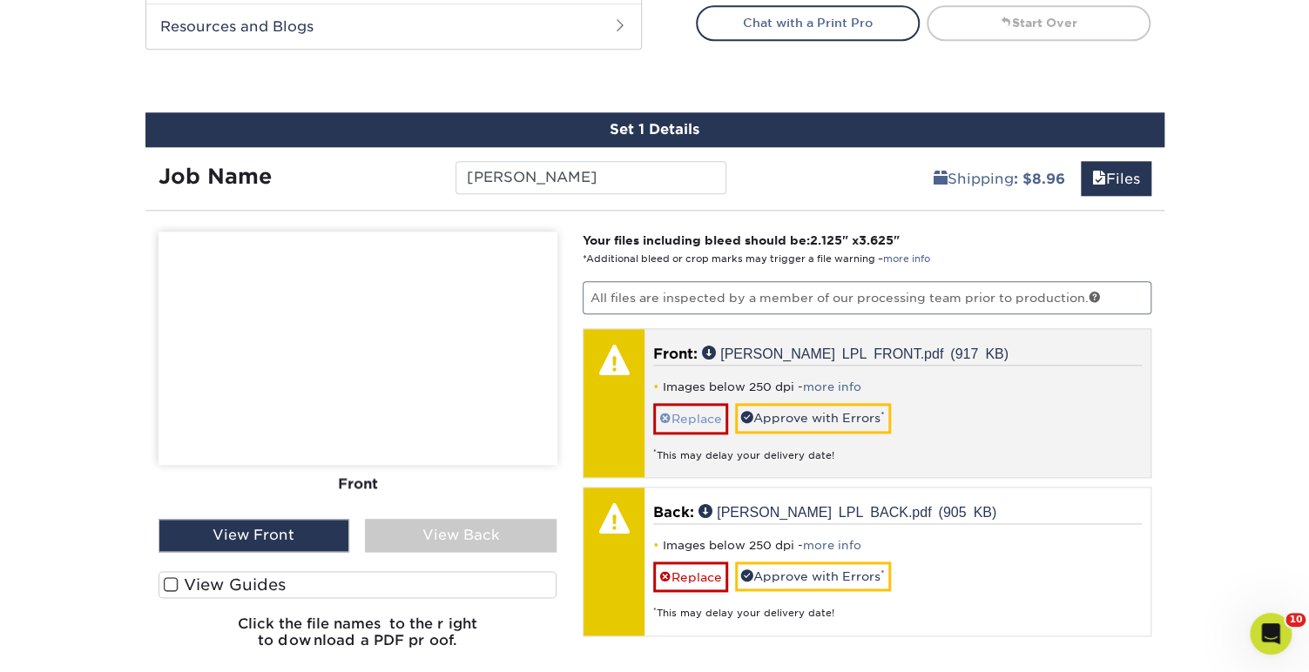
scroll to position [926, 0]
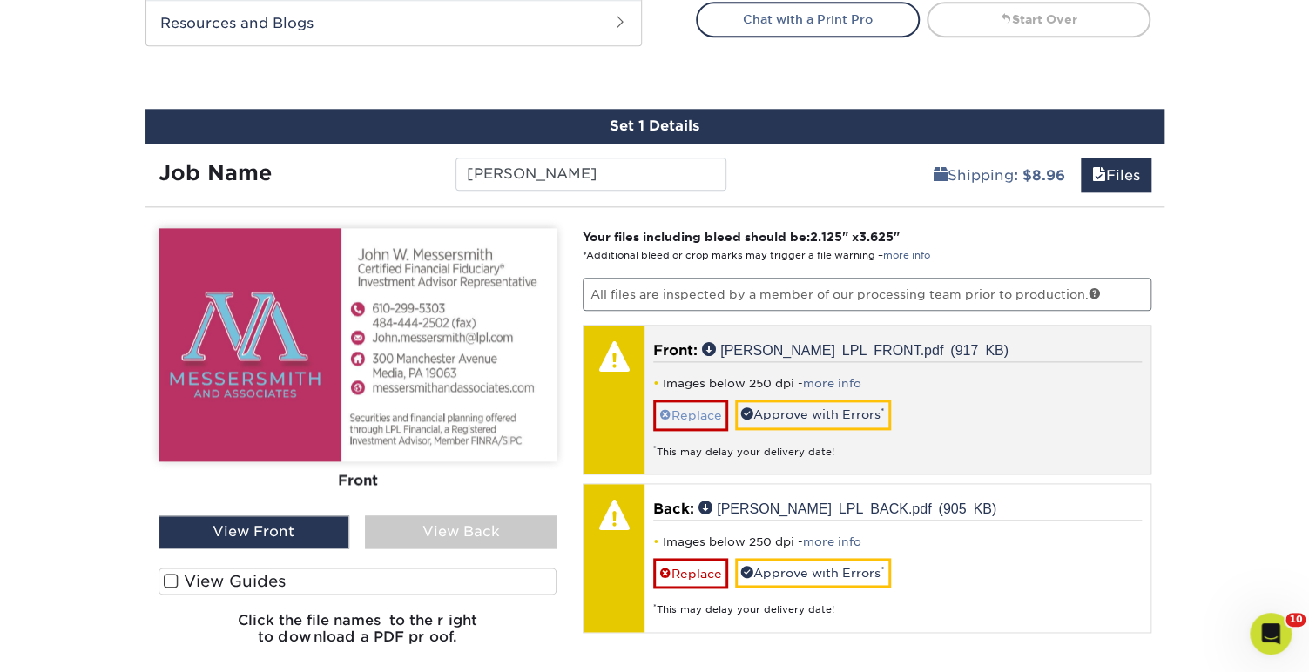
click at [706, 411] on link "Replace" at bounding box center [690, 415] width 75 height 30
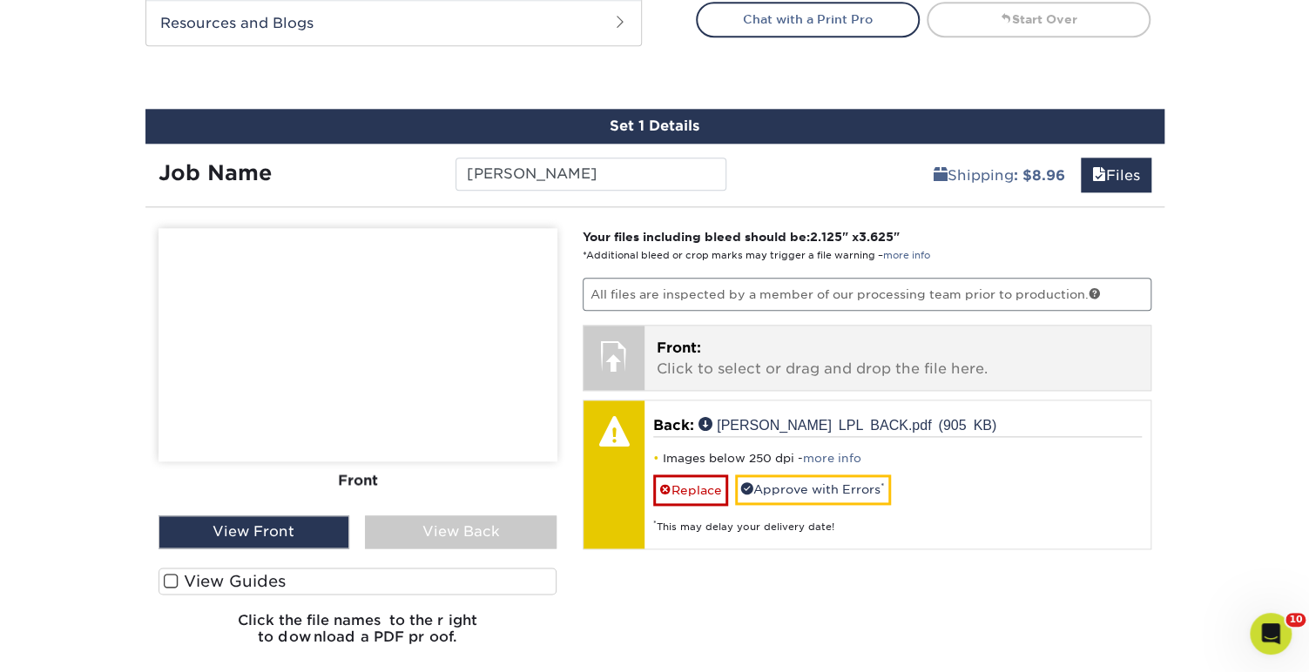
click at [760, 355] on p "Front: Click to select or drag and drop the file here." at bounding box center [898, 359] width 482 height 42
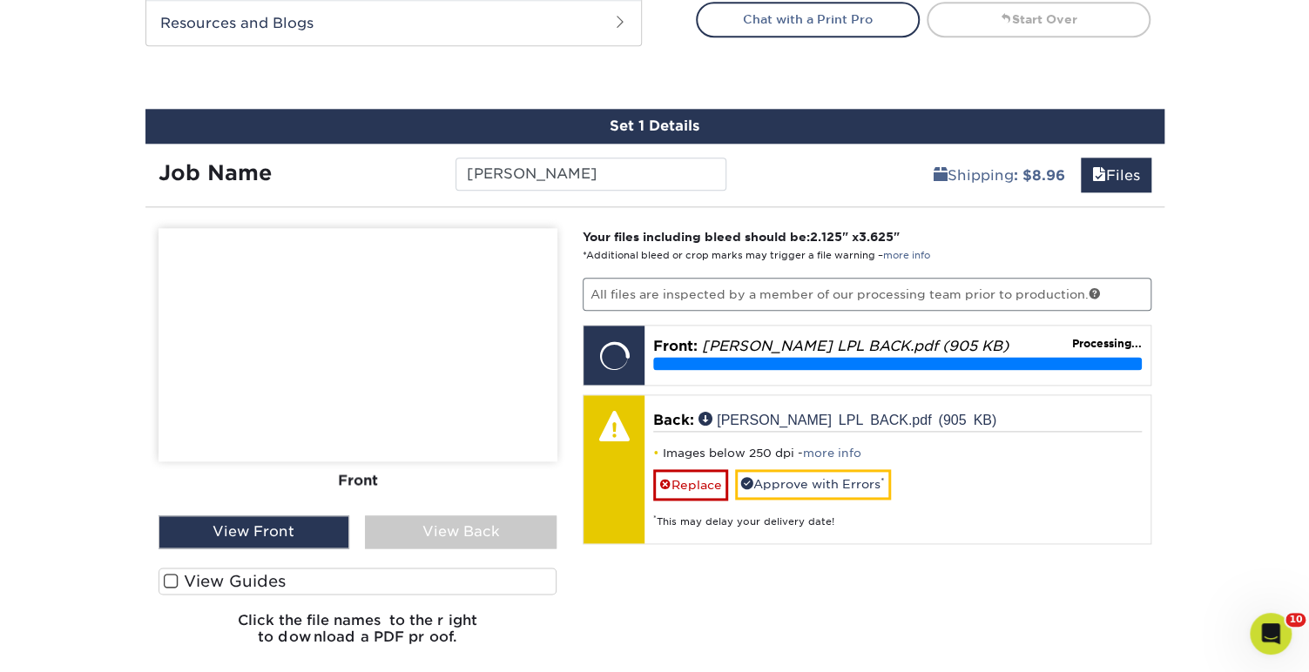
scroll to position [929, 0]
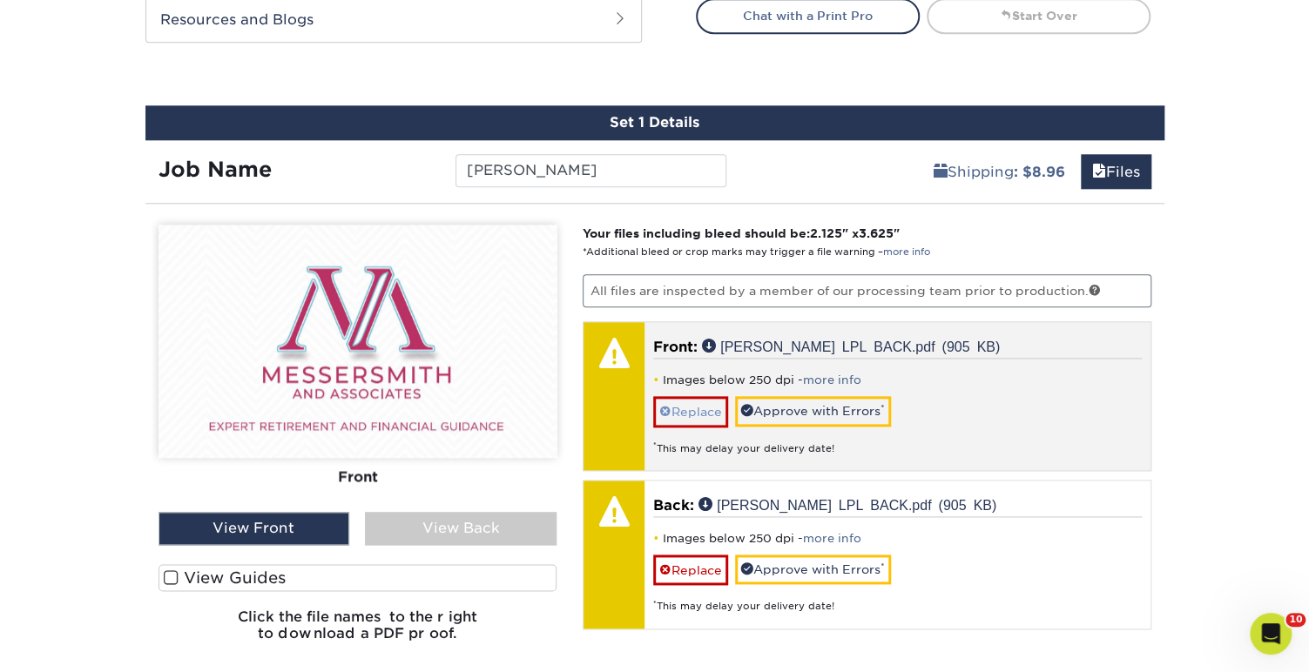
click at [706, 405] on link "Replace" at bounding box center [690, 411] width 75 height 30
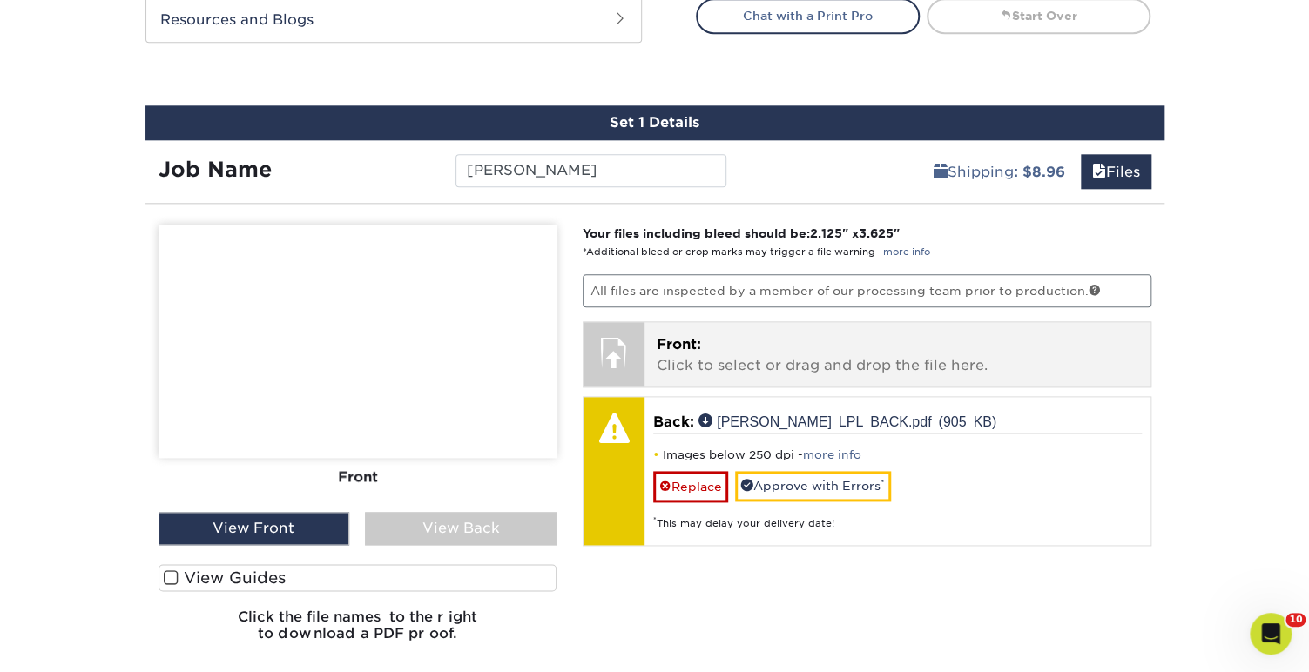
click at [742, 348] on p "Front: Click to select or drag and drop the file here." at bounding box center [898, 355] width 482 height 42
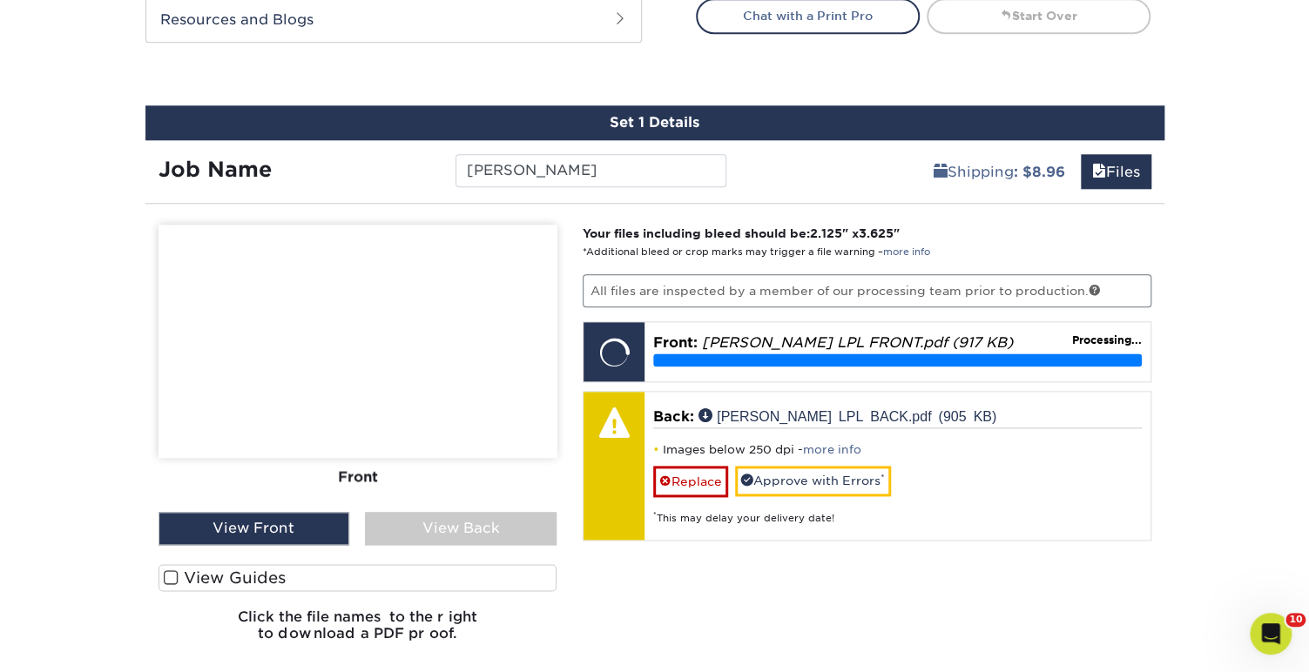
click at [479, 524] on div "View Back" at bounding box center [461, 528] width 192 height 33
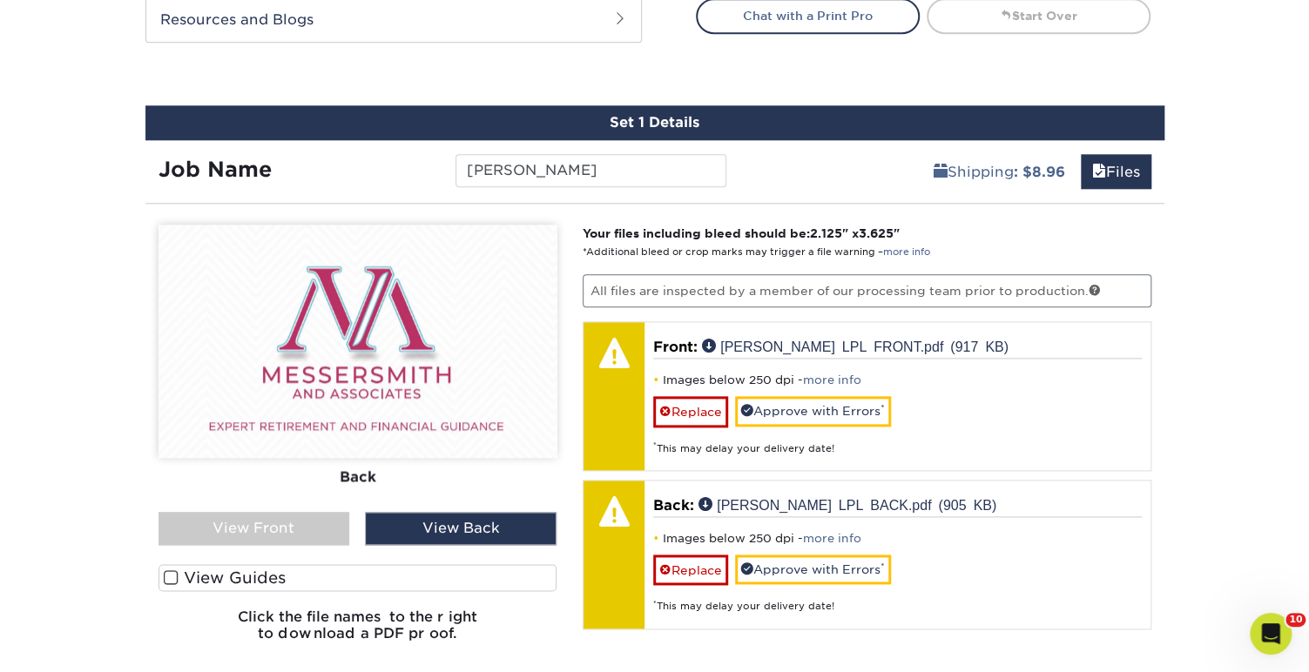
click at [301, 528] on div "View Front" at bounding box center [255, 528] width 192 height 33
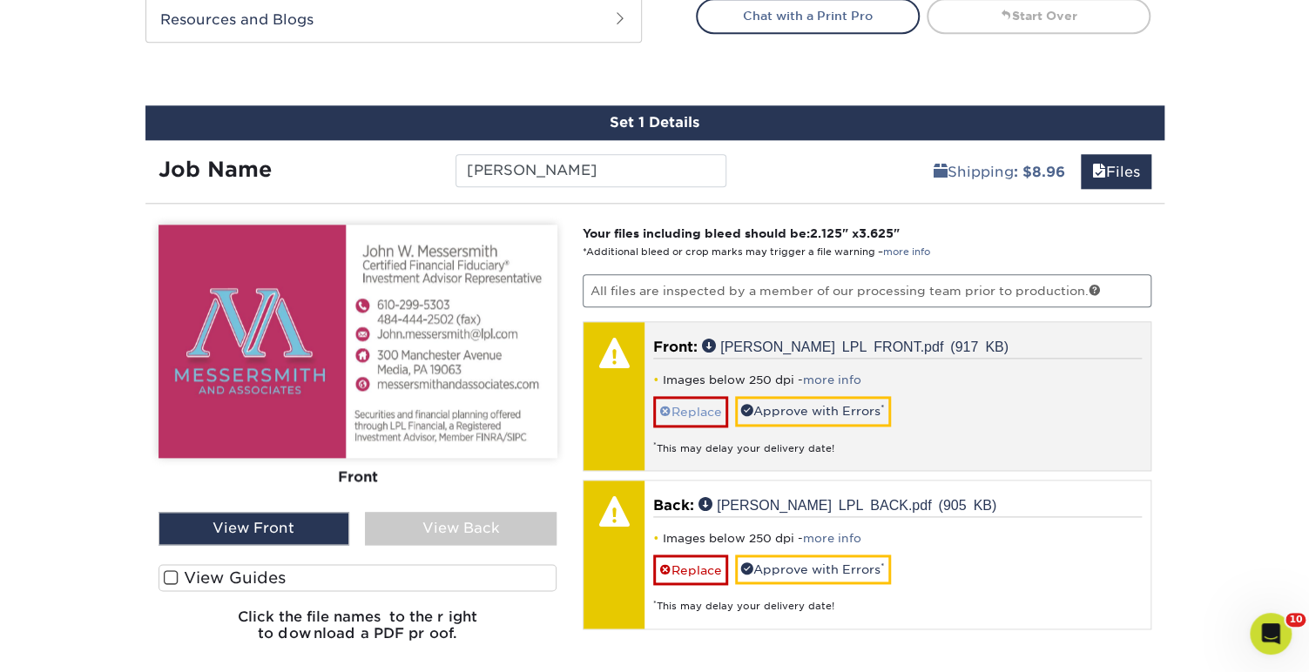
click at [719, 400] on link "Replace" at bounding box center [690, 411] width 75 height 30
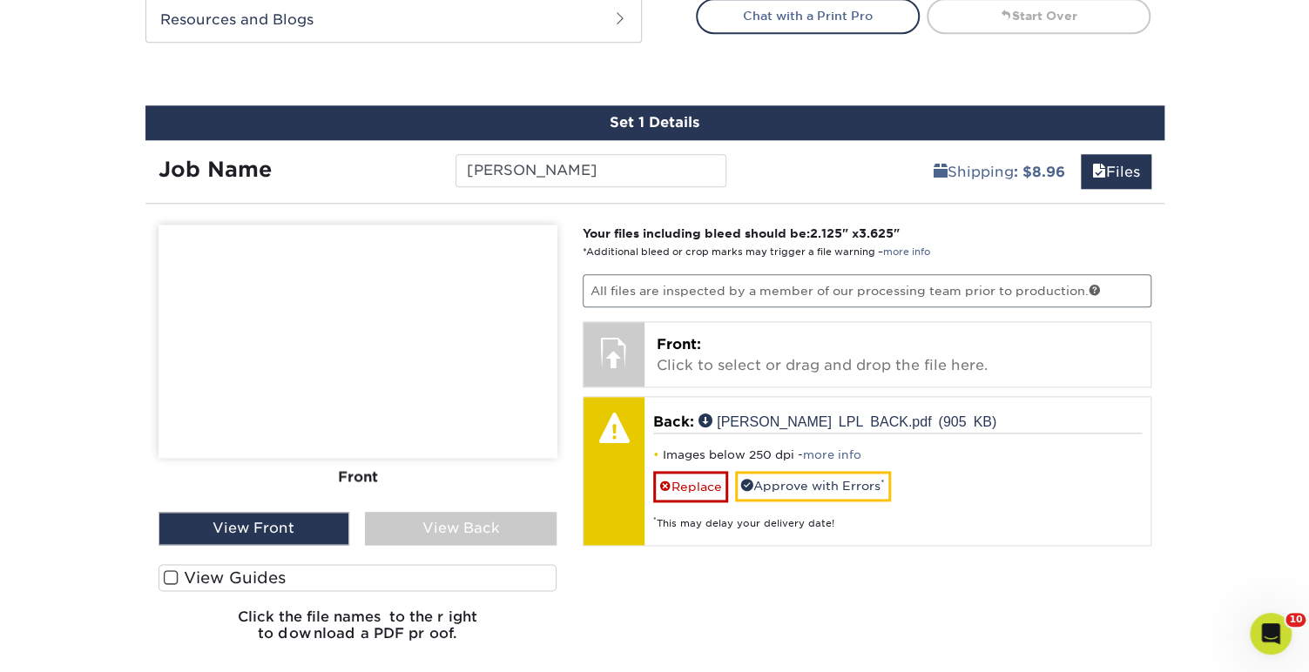
click at [490, 522] on div "View Back" at bounding box center [461, 528] width 192 height 33
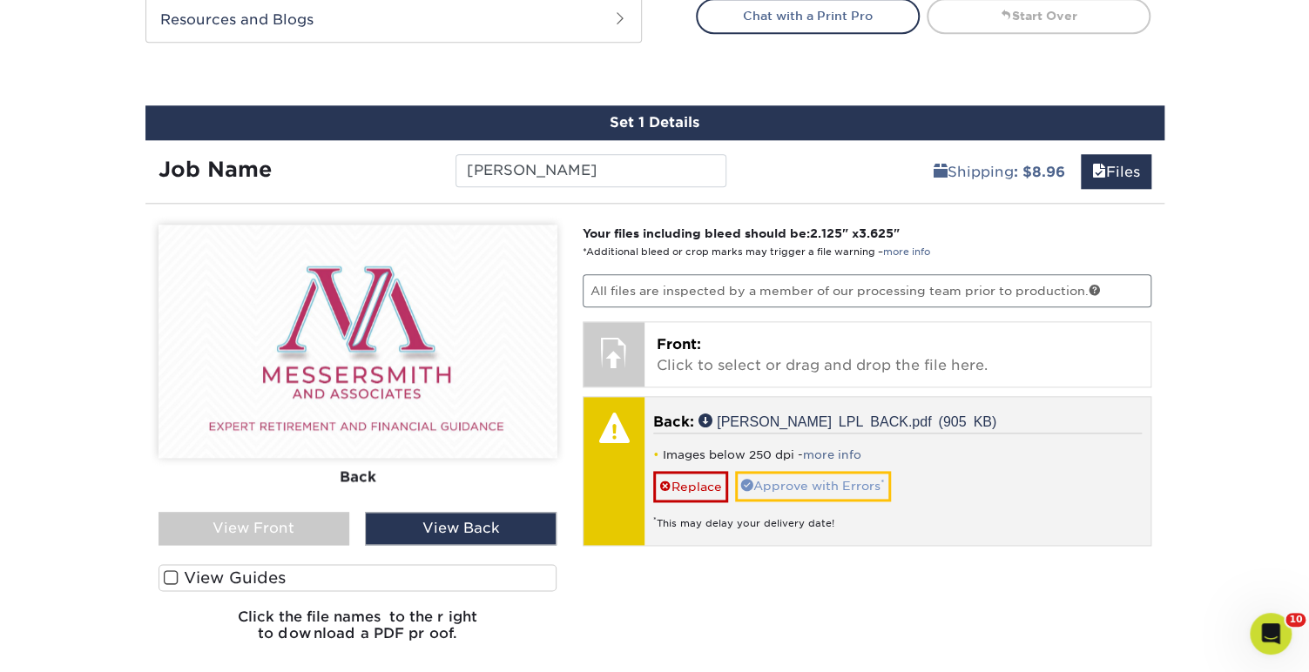
click at [801, 476] on link "Approve with Errors *" at bounding box center [813, 486] width 156 height 30
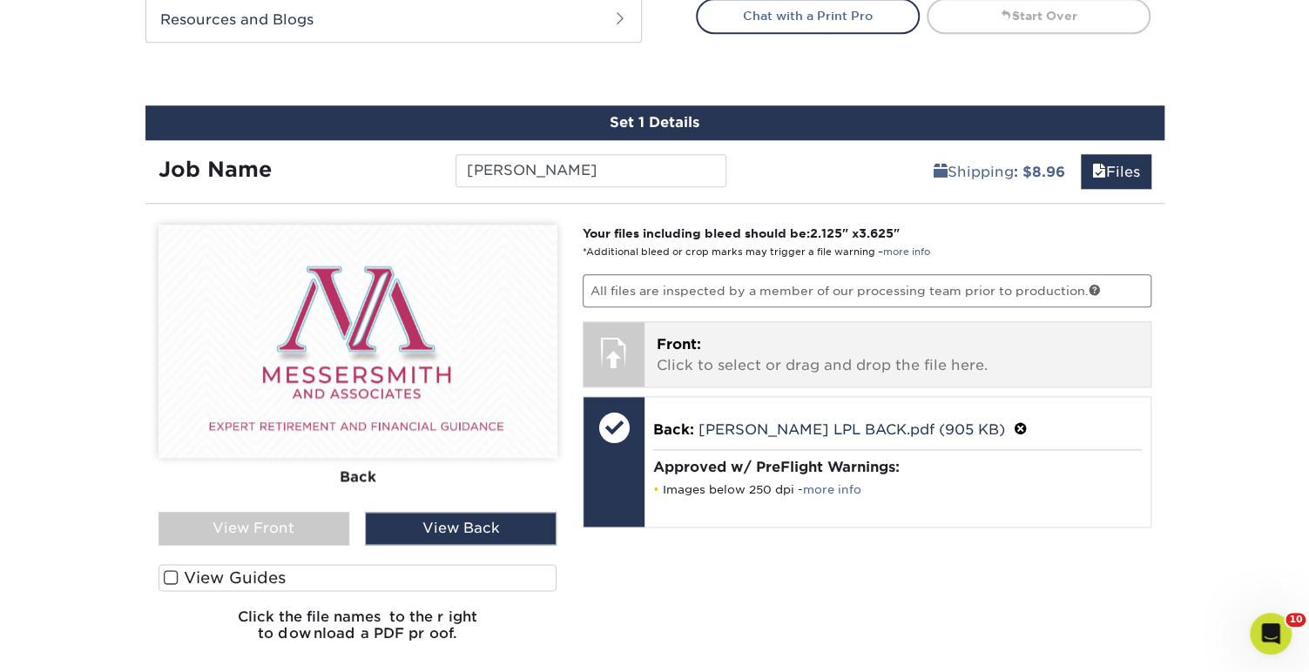
click at [760, 363] on p "Front: Click to select or drag and drop the file here." at bounding box center [898, 355] width 482 height 42
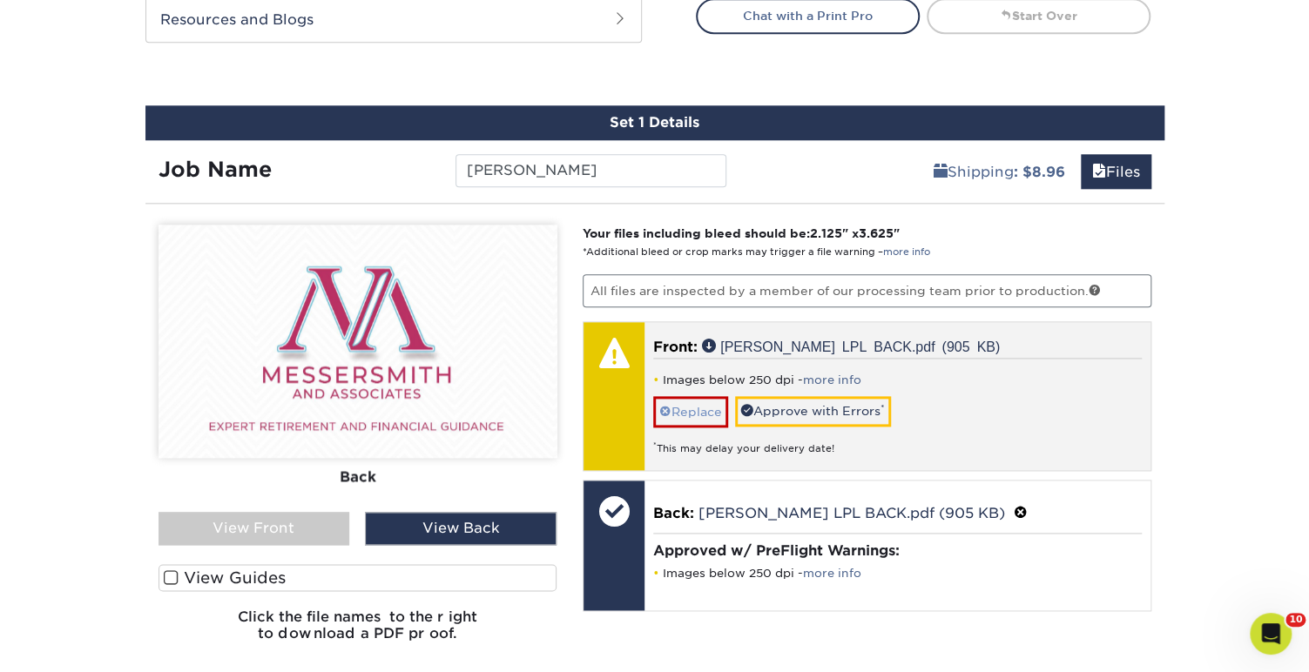
click at [720, 402] on link "Replace" at bounding box center [690, 411] width 75 height 30
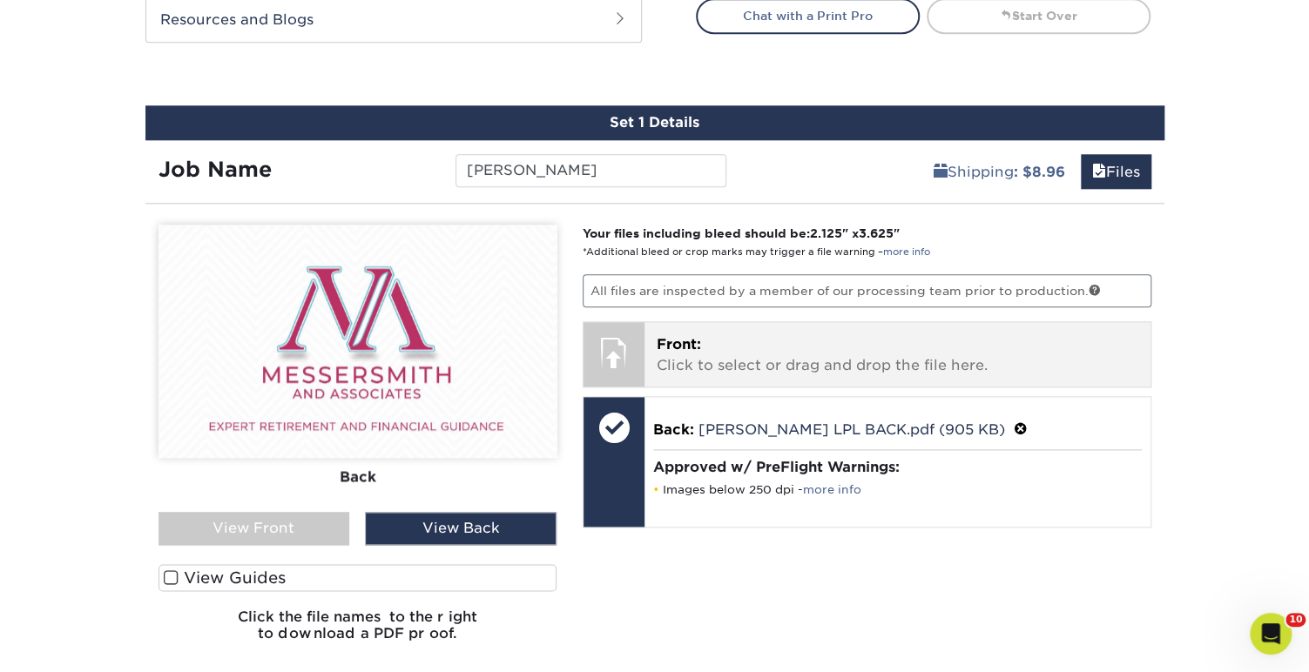
click at [801, 374] on div "Front: Click to select or drag and drop the file here. Choose file Messersmith …" at bounding box center [898, 354] width 506 height 64
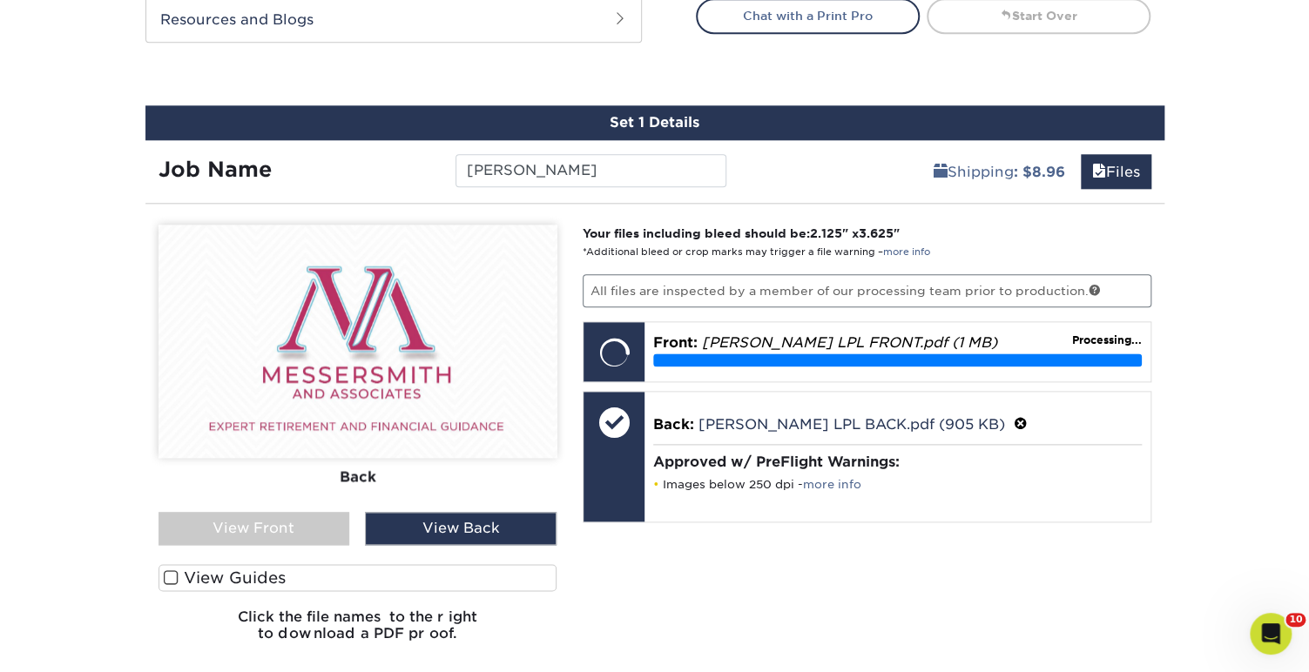
click at [269, 528] on div "View Front" at bounding box center [255, 528] width 192 height 33
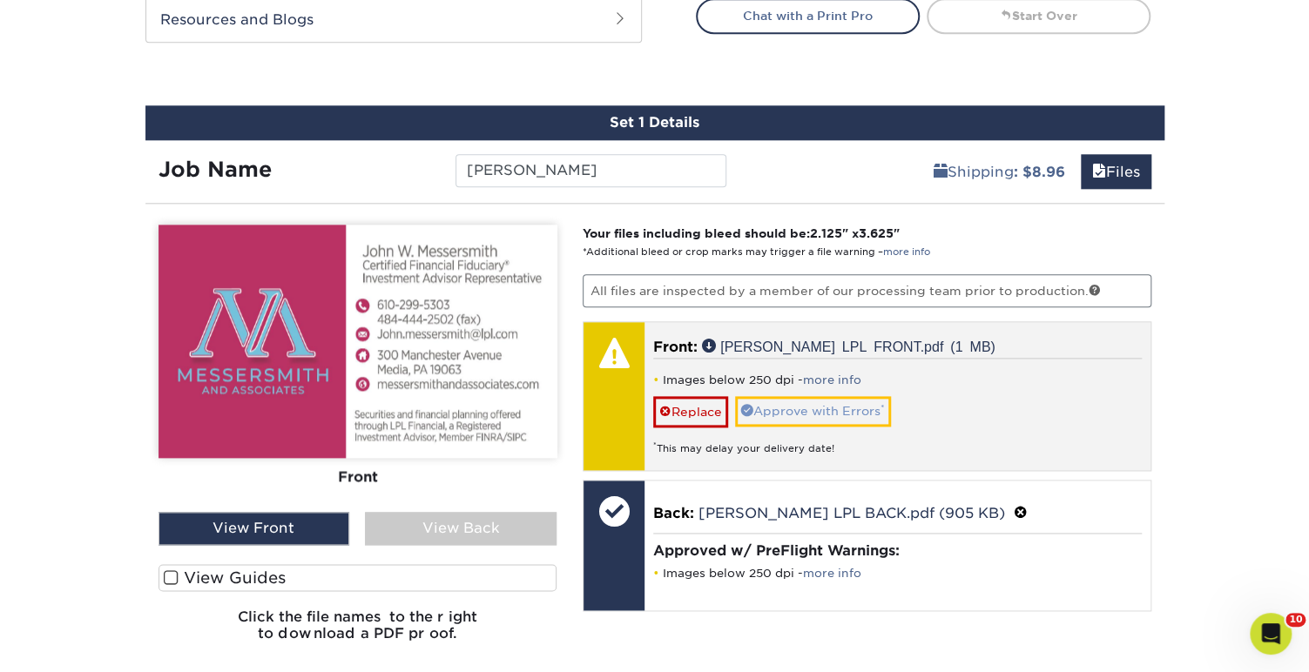
click at [804, 400] on link "Approve with Errors *" at bounding box center [813, 411] width 156 height 30
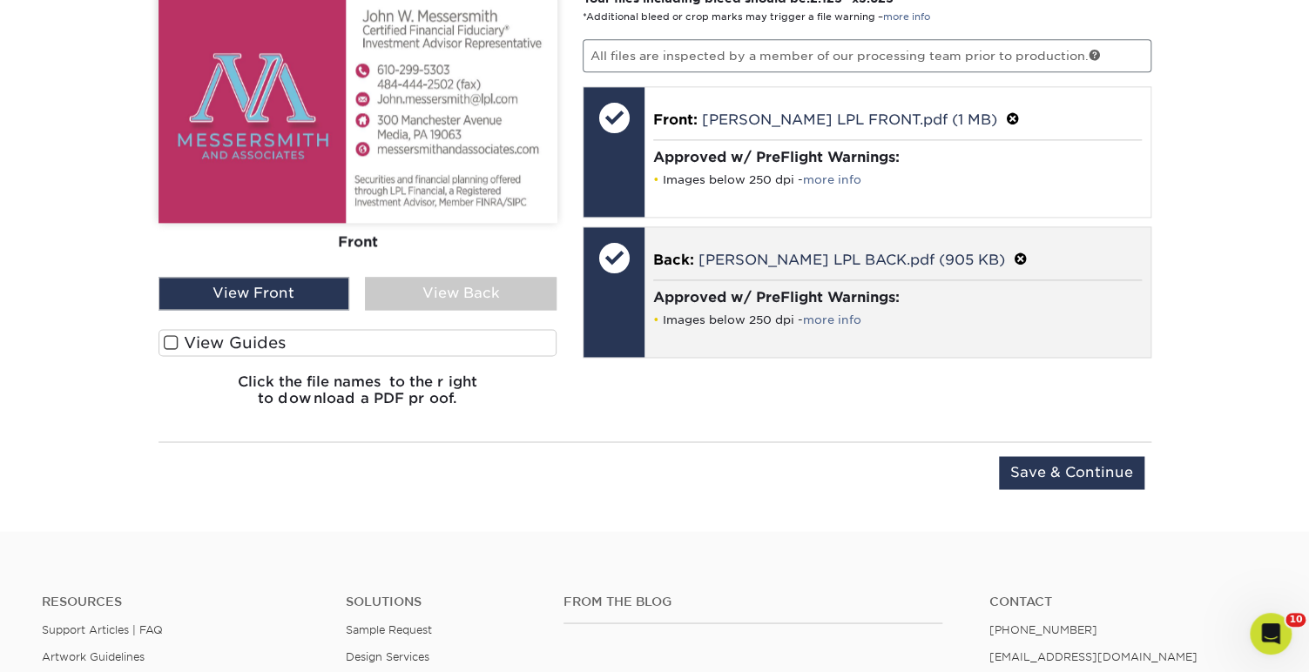
scroll to position [1166, 0]
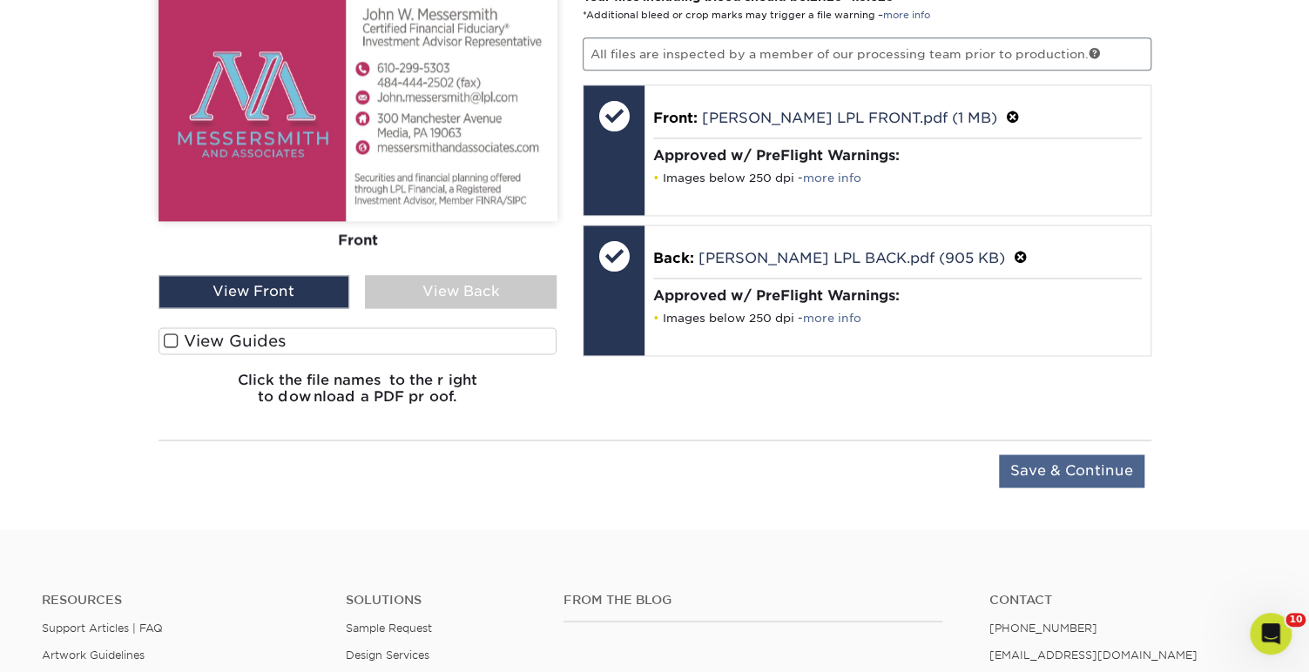
click at [1037, 463] on input "Save & Continue" at bounding box center [1071, 471] width 145 height 33
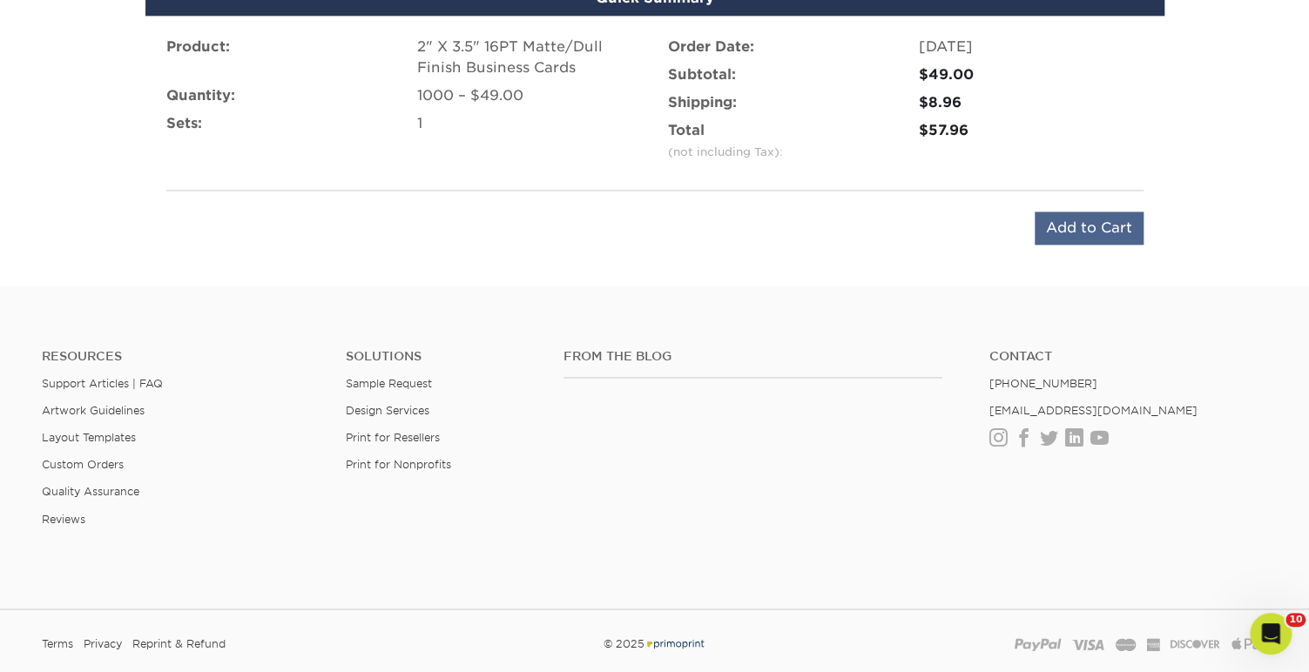
click at [1097, 220] on input "Add to Cart" at bounding box center [1089, 228] width 109 height 33
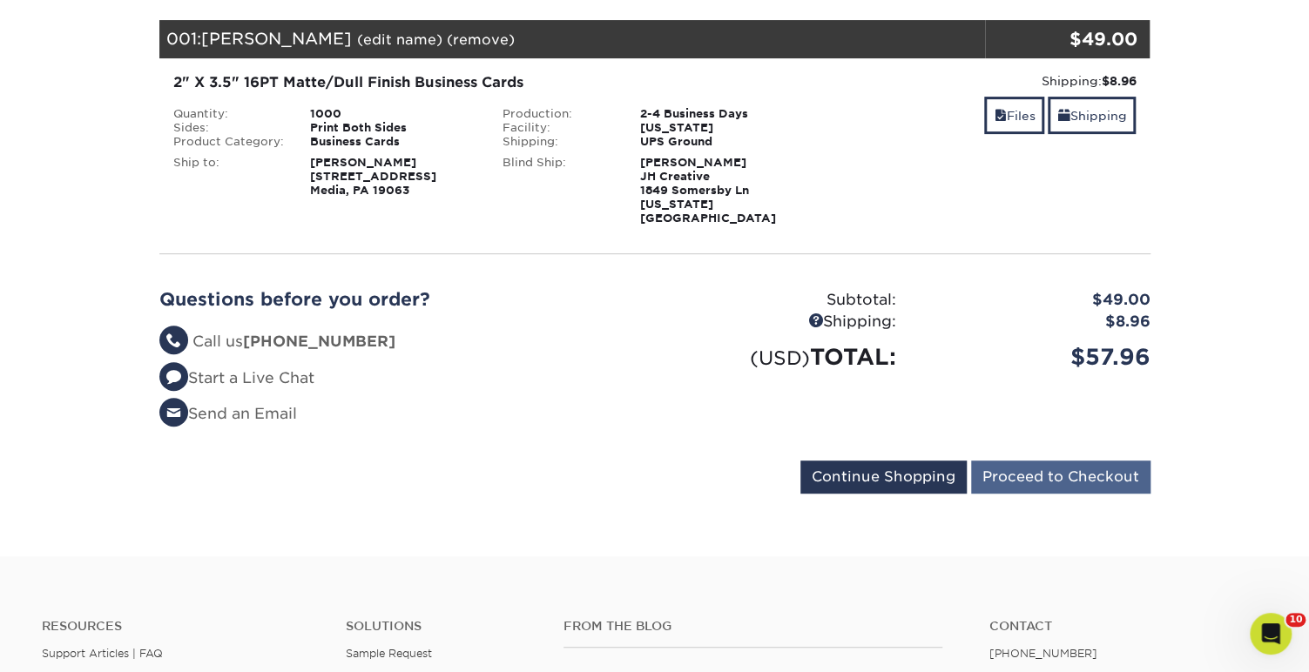
click at [1017, 461] on input "Proceed to Checkout" at bounding box center [1060, 477] width 179 height 33
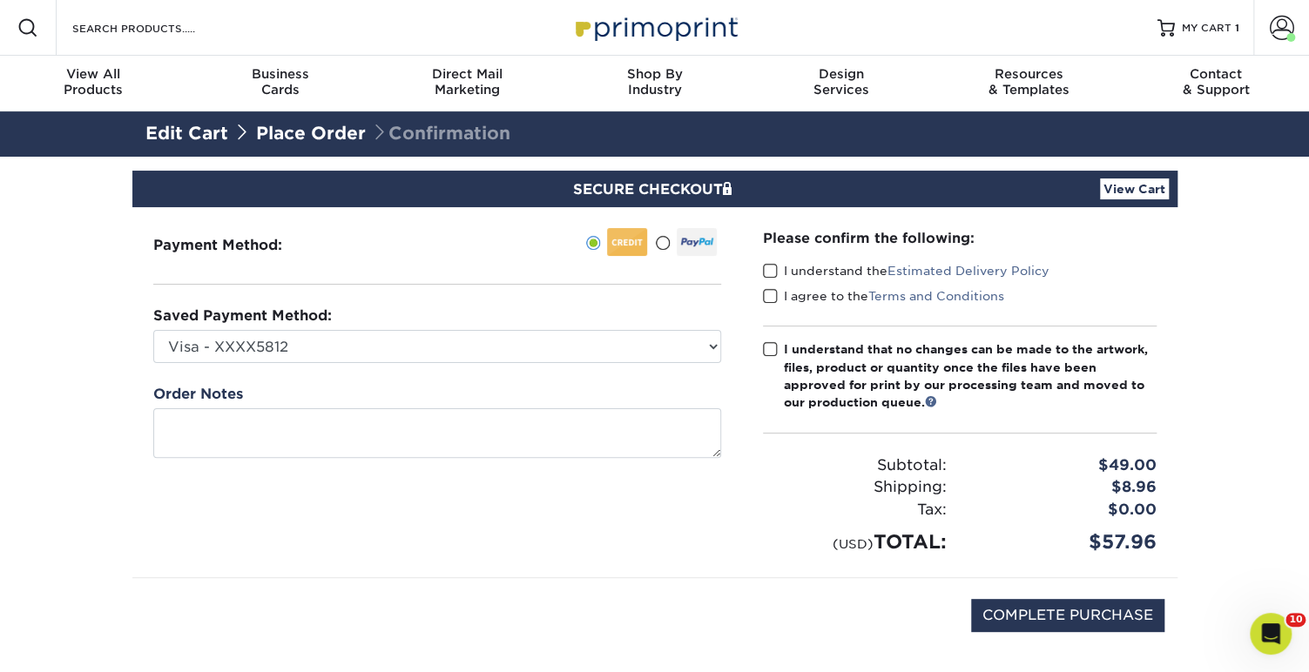
click at [767, 269] on span at bounding box center [770, 271] width 15 height 17
click at [0, 0] on input "I understand the Estimated Delivery Policy" at bounding box center [0, 0] width 0 height 0
click at [772, 294] on span at bounding box center [770, 296] width 15 height 17
click at [0, 0] on input "I agree to the Terms and Conditions" at bounding box center [0, 0] width 0 height 0
drag, startPoint x: 772, startPoint y: 344, endPoint x: 811, endPoint y: 380, distance: 53.0
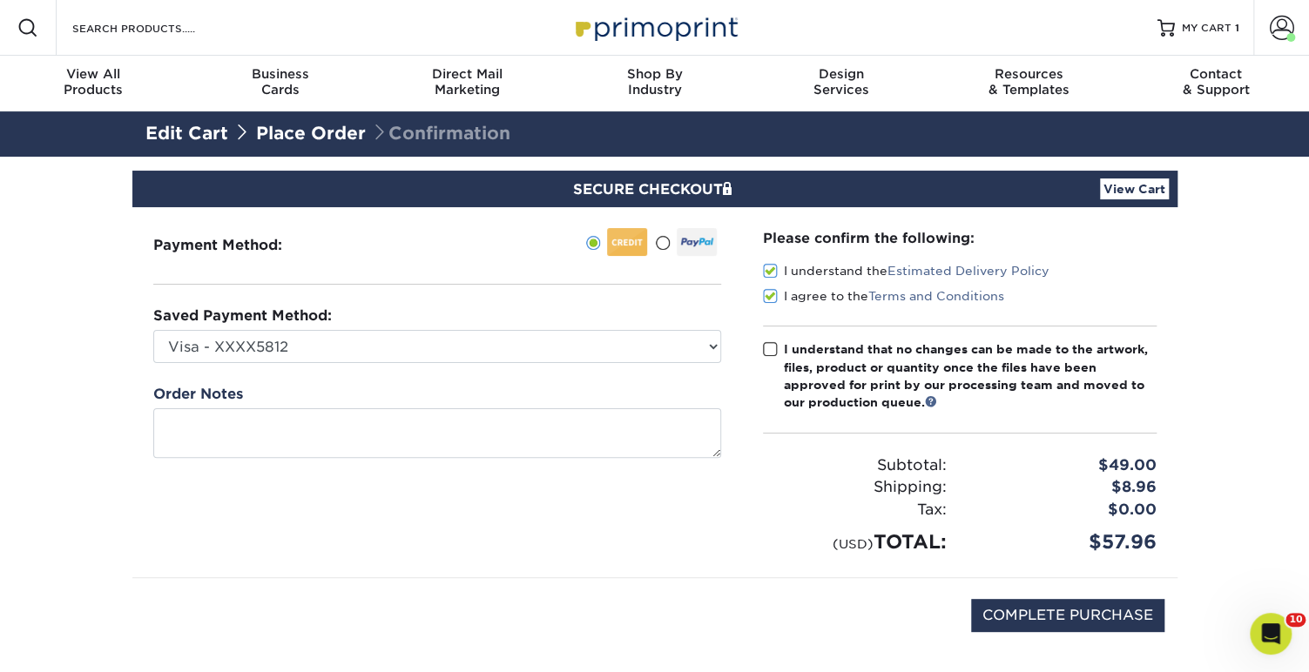
click at [772, 344] on span at bounding box center [770, 349] width 15 height 17
click at [0, 0] on input "I understand that no changes can be made to the artwork, files, product or quan…" at bounding box center [0, 0] width 0 height 0
click at [1084, 607] on input "COMPLETE PURCHASE" at bounding box center [1067, 615] width 193 height 33
type input "PROCESSING, PLEASE WAIT..."
